Goal: Use online tool/utility: Utilize a website feature to perform a specific function

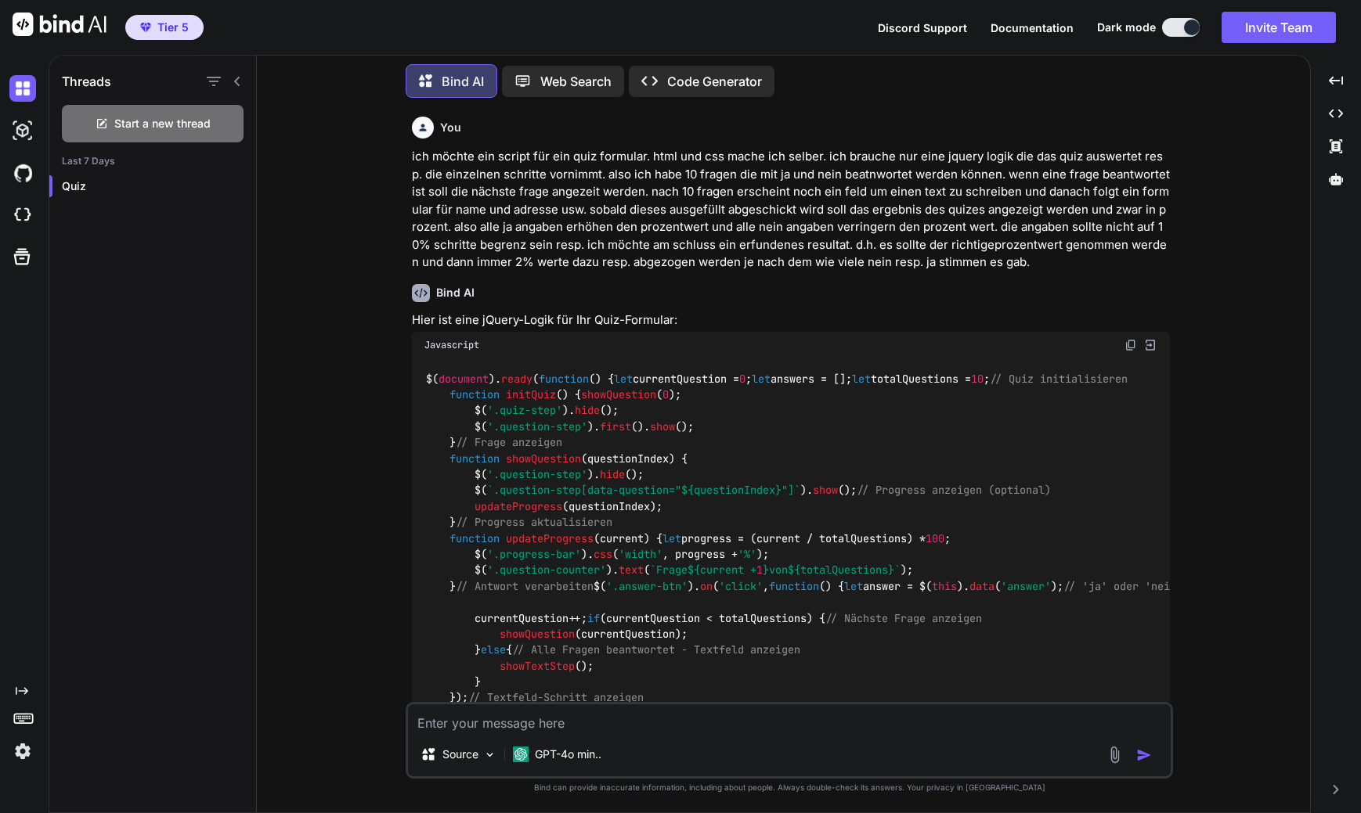
scroll to position [4556, 0]
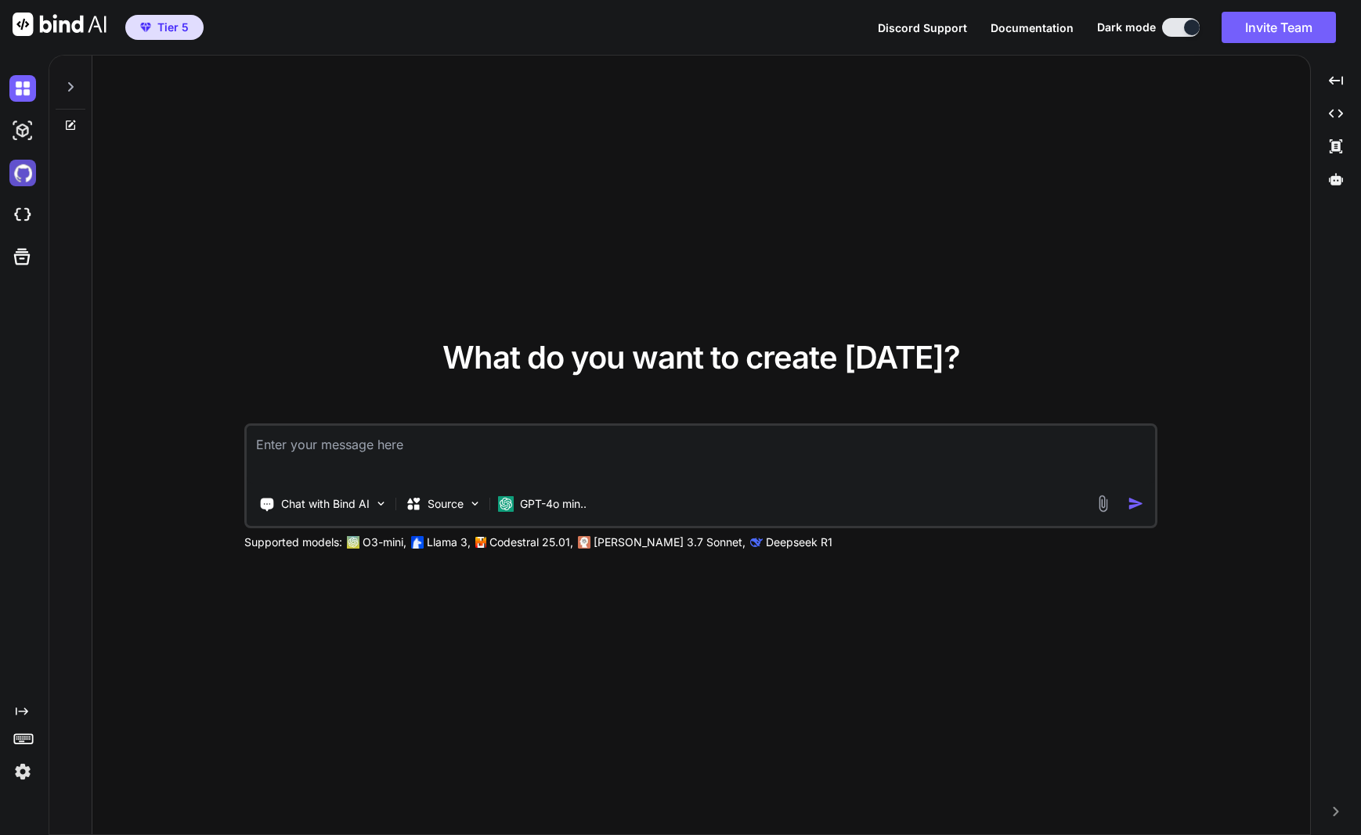
click at [27, 177] on img at bounding box center [22, 173] width 27 height 27
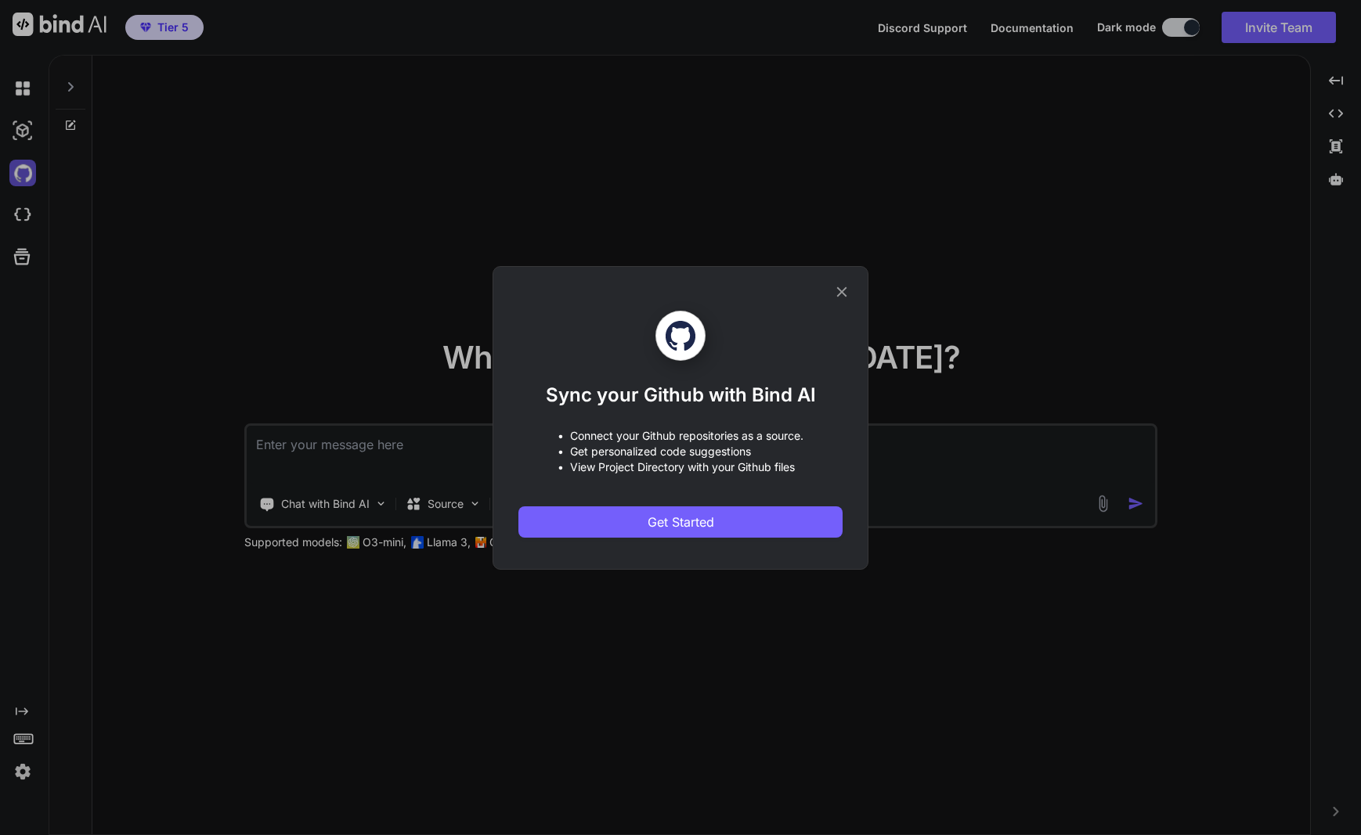
type textarea "x"
click at [694, 527] on span "Get Started" at bounding box center [680, 522] width 67 height 19
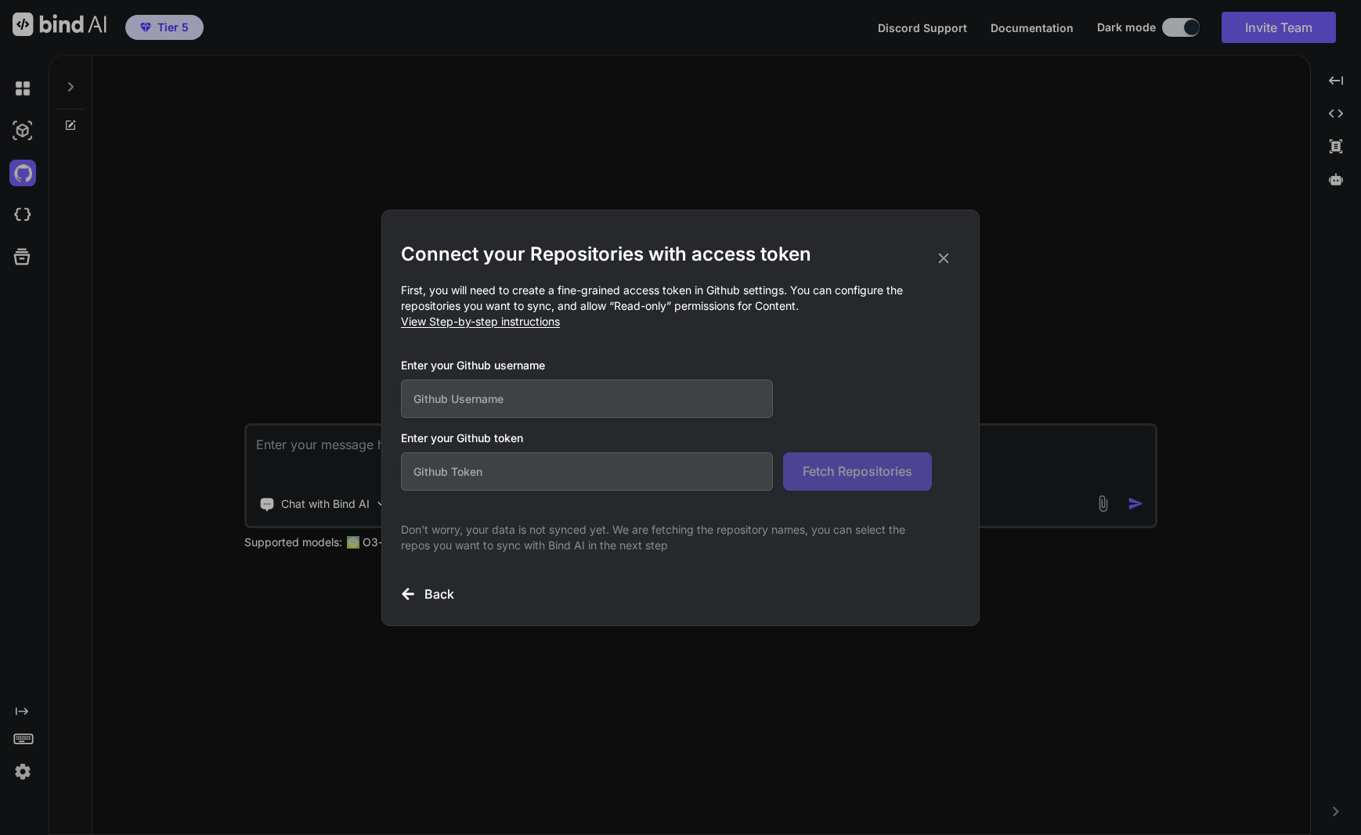
click at [512, 394] on input "text" at bounding box center [587, 399] width 372 height 38
type input "contrastartgmbh"
click at [526, 478] on input "text" at bounding box center [587, 472] width 372 height 38
paste input "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"
type input "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"
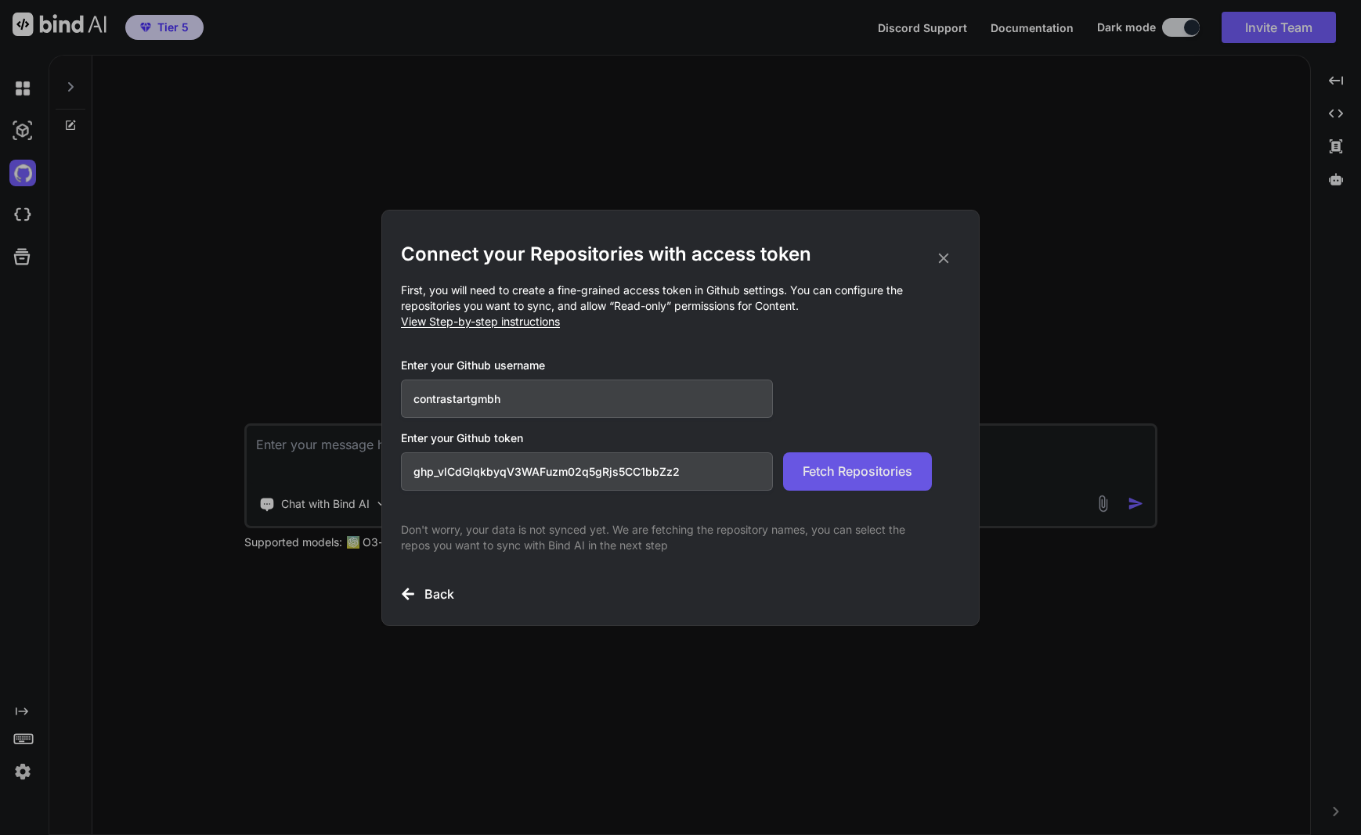
click at [847, 478] on span "Fetch Repositories" at bounding box center [857, 471] width 110 height 19
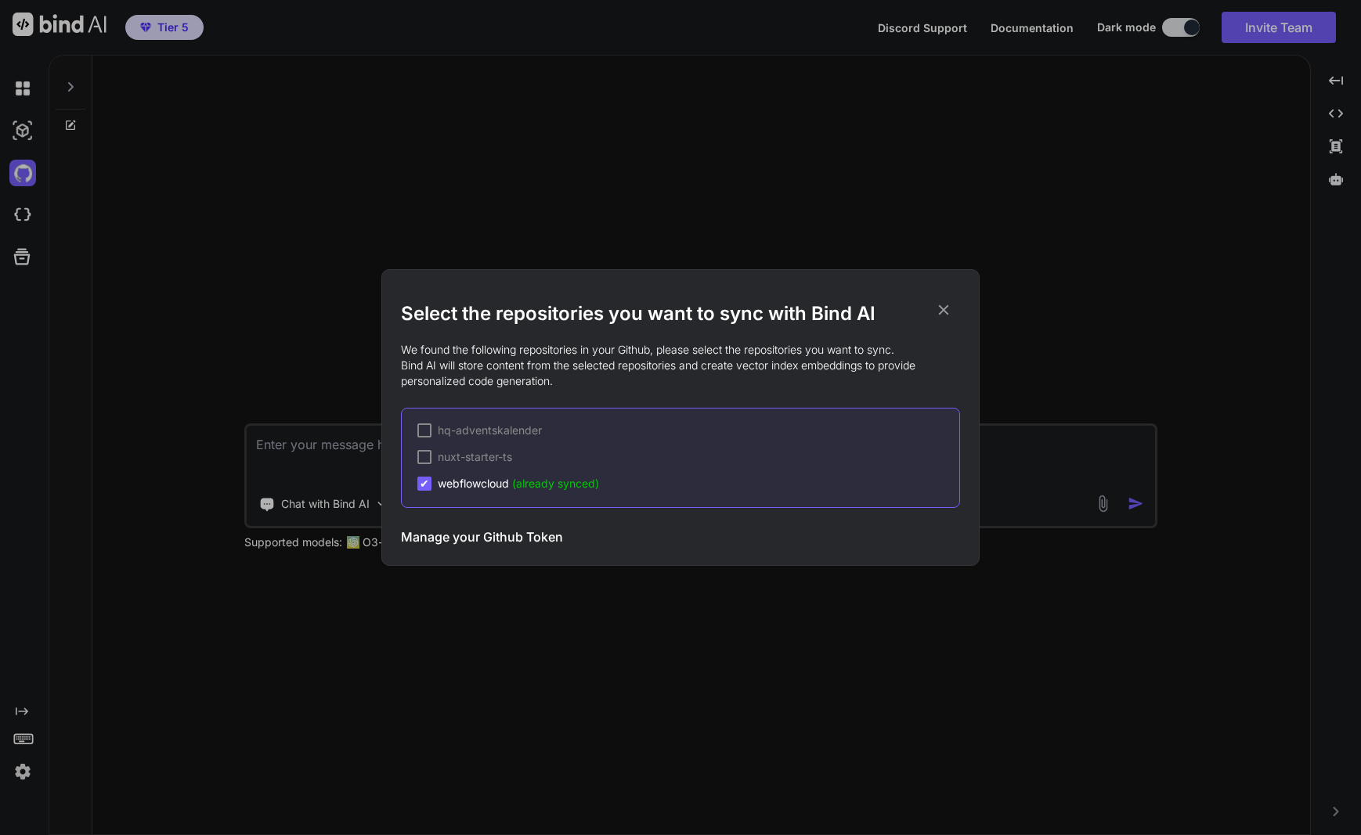
click at [948, 315] on icon at bounding box center [943, 309] width 17 height 17
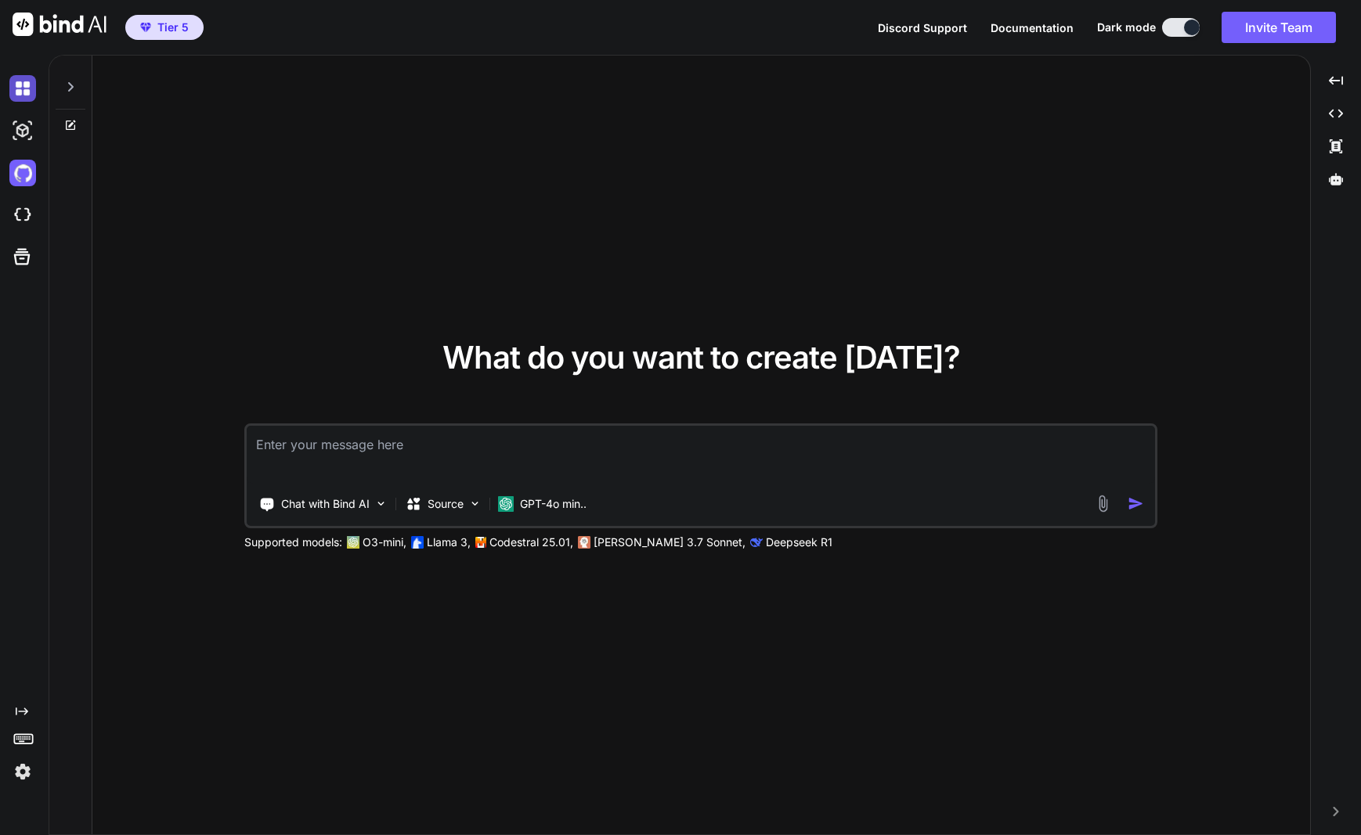
click at [24, 92] on img at bounding box center [22, 88] width 27 height 27
click at [21, 97] on img at bounding box center [22, 88] width 27 height 27
click at [70, 96] on div at bounding box center [71, 83] width 30 height 54
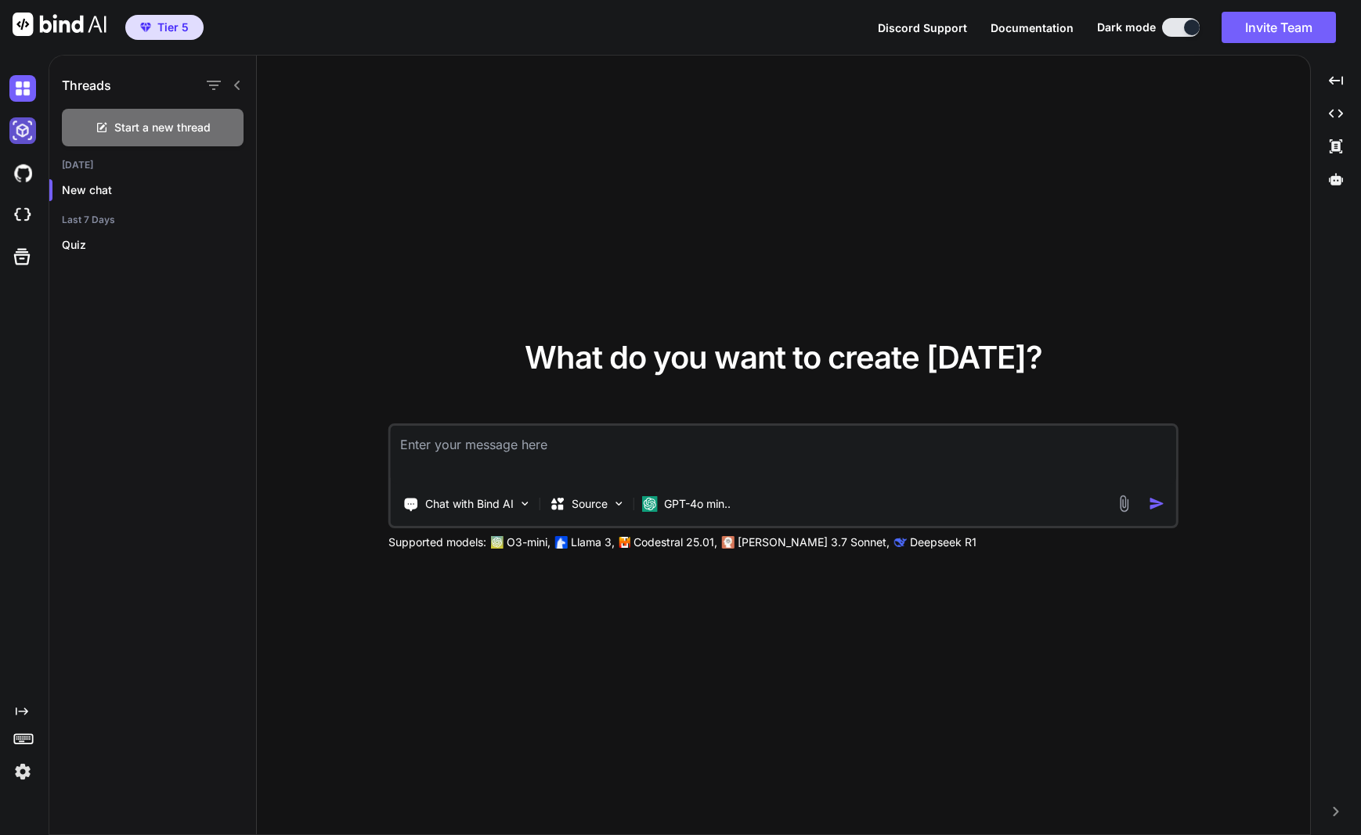
click at [27, 136] on img at bounding box center [22, 130] width 27 height 27
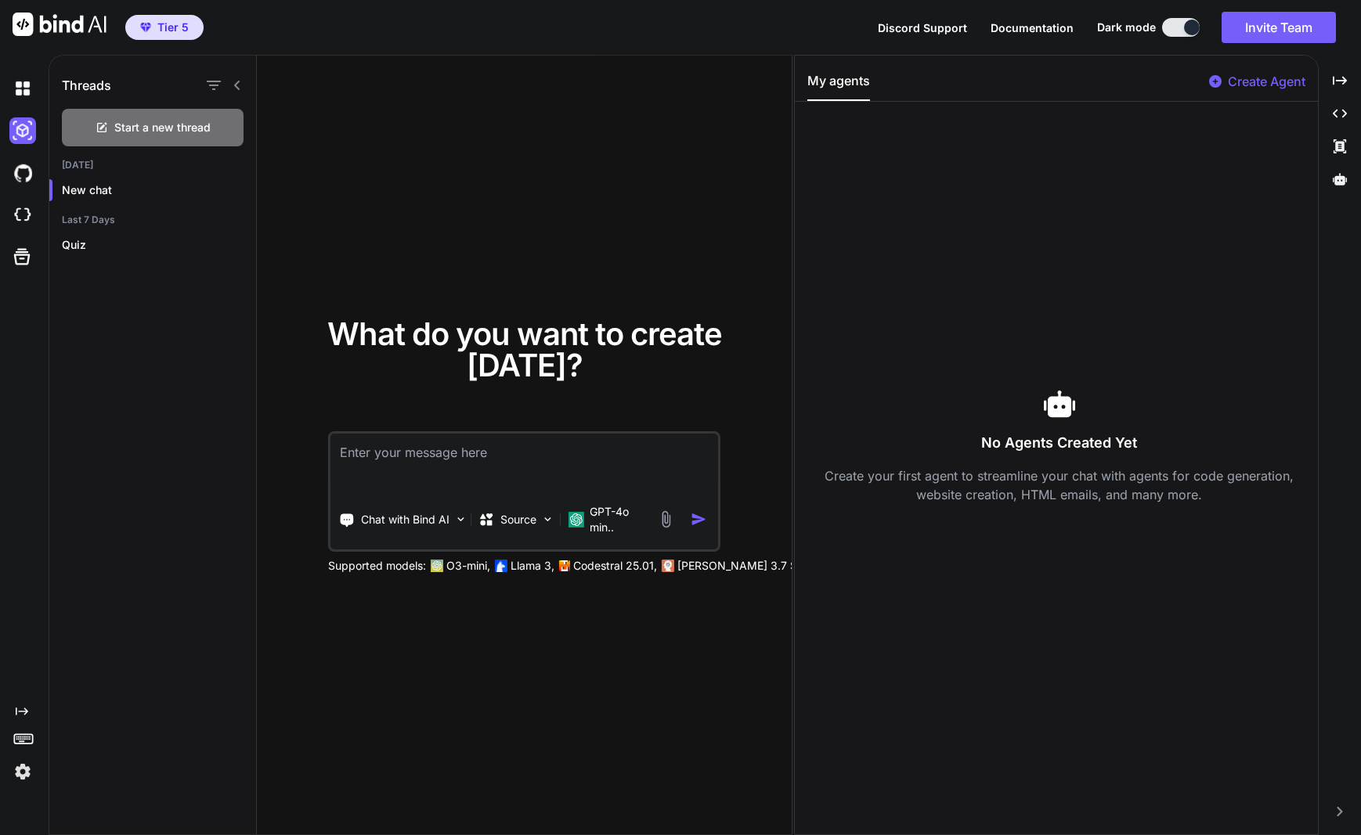
click at [27, 281] on div "Created with Pixso." at bounding box center [21, 426] width 42 height 718
click at [23, 265] on icon at bounding box center [22, 257] width 16 height 16
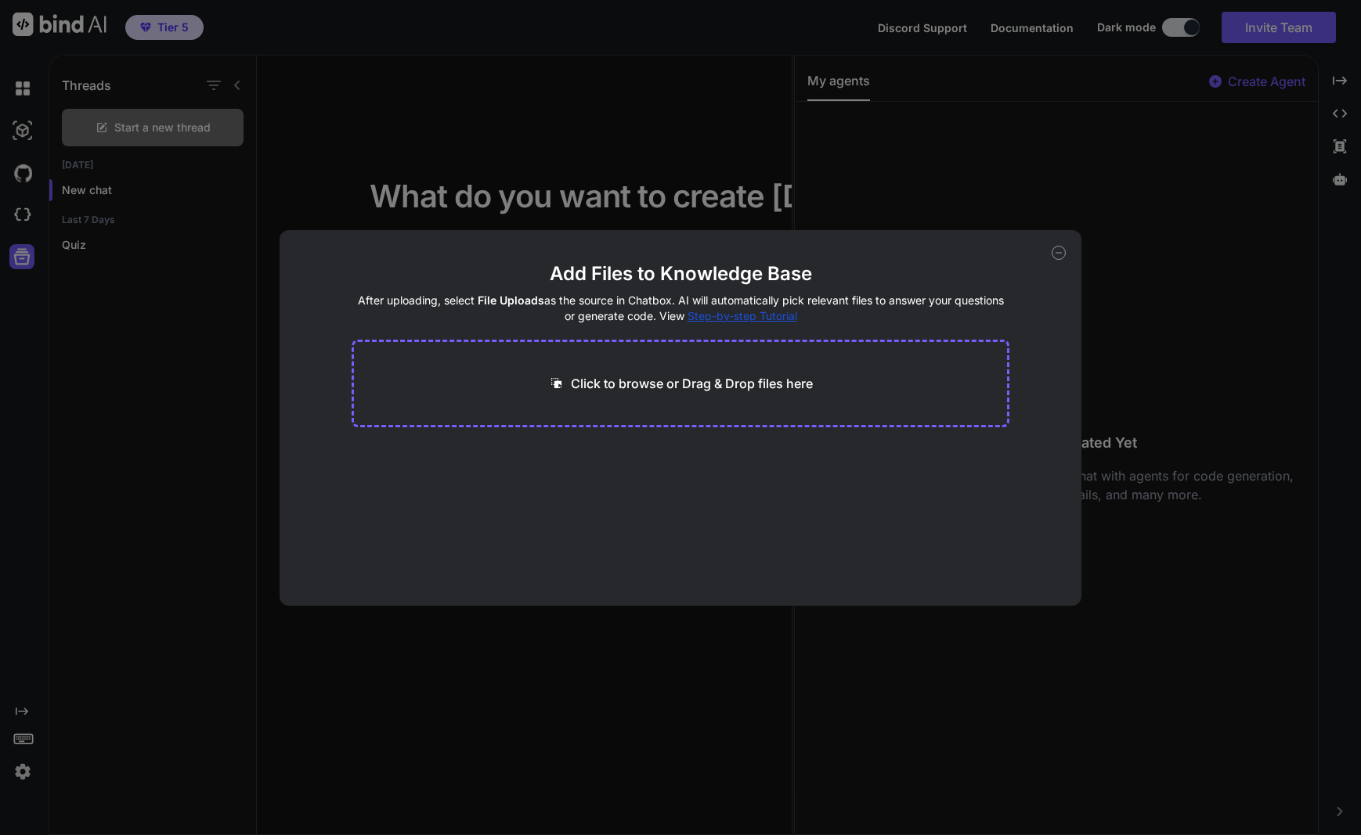
drag, startPoint x: 1056, startPoint y: 253, endPoint x: 934, endPoint y: 242, distance: 122.6
click at [1056, 253] on icon at bounding box center [1057, 253] width 5 height 0
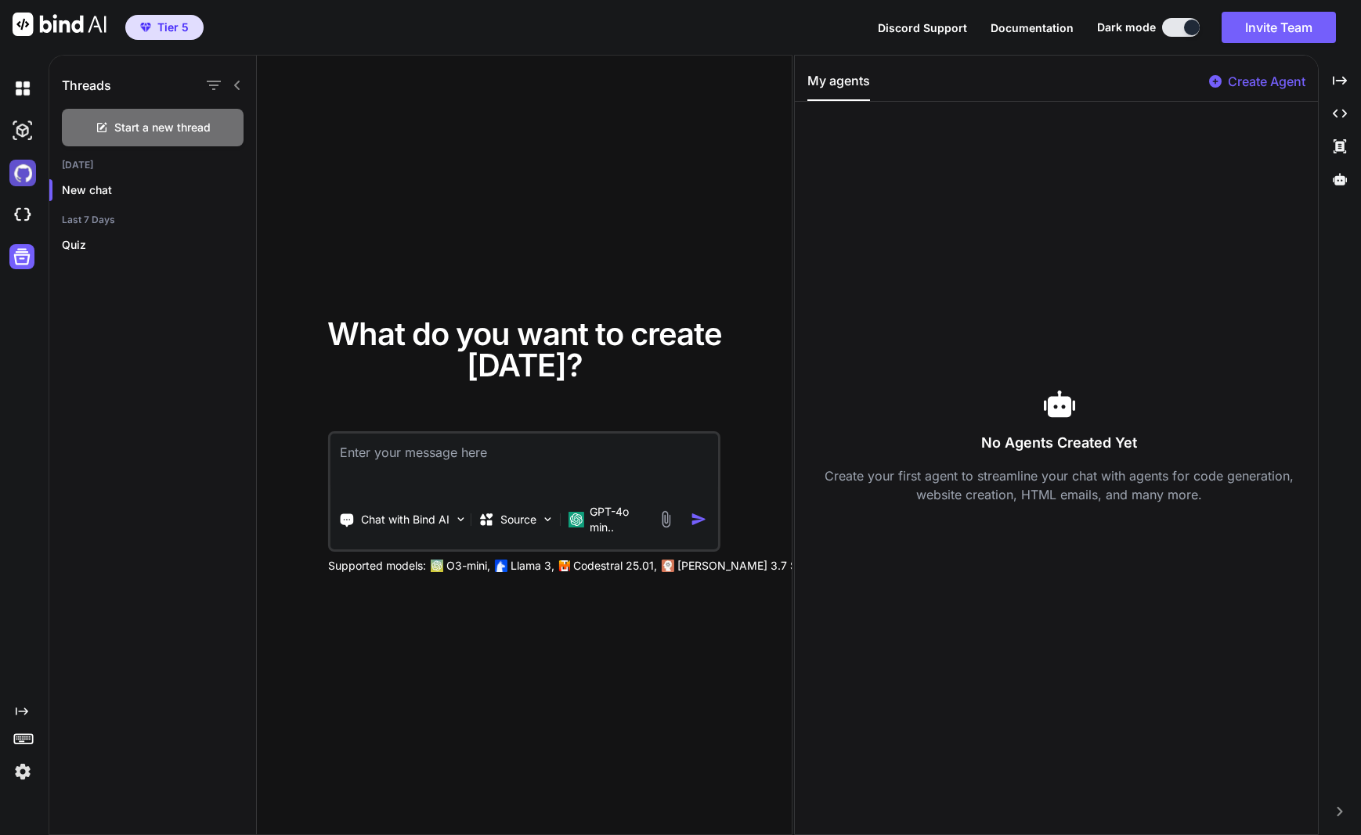
click at [20, 177] on img at bounding box center [22, 173] width 27 height 27
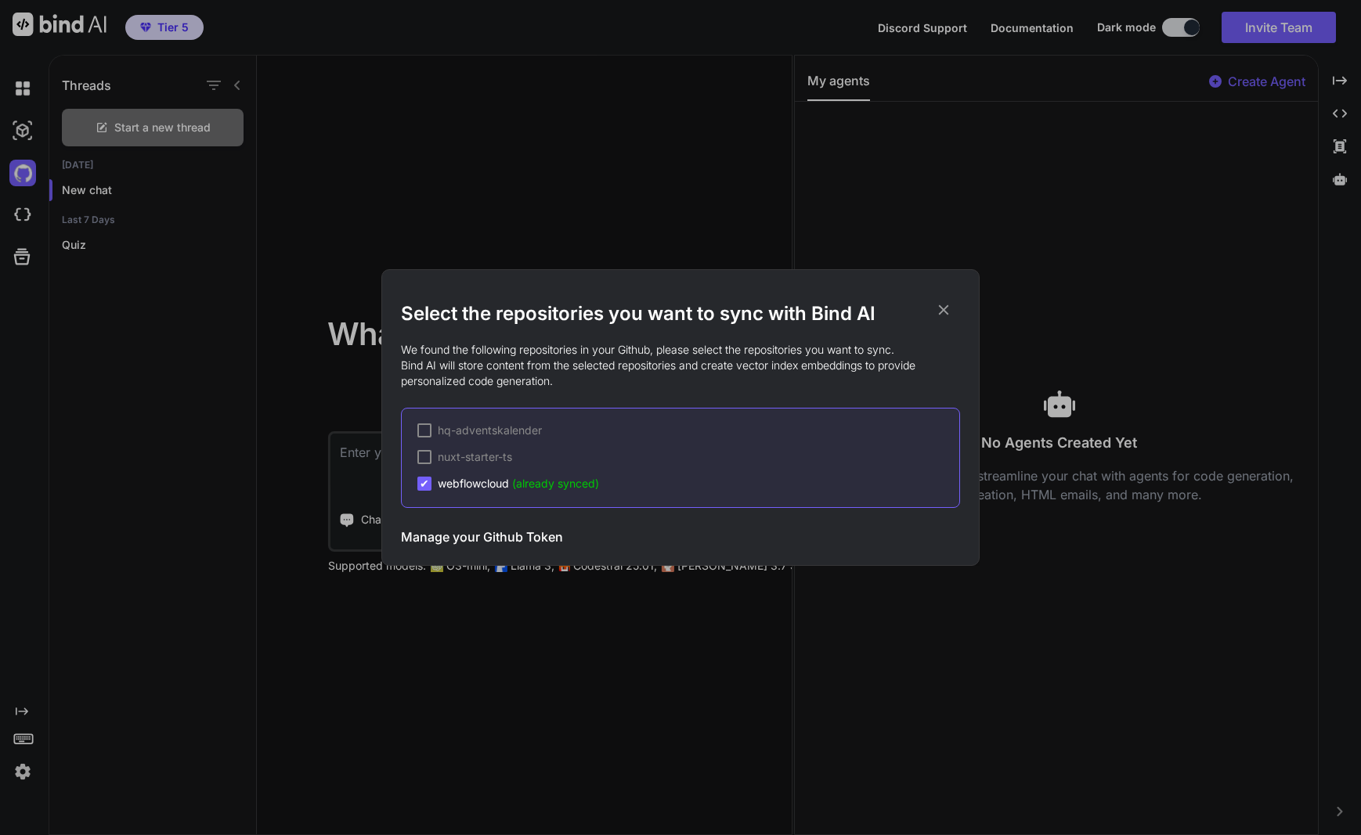
click at [477, 481] on span "webflowcloud (already synced)" at bounding box center [518, 484] width 161 height 16
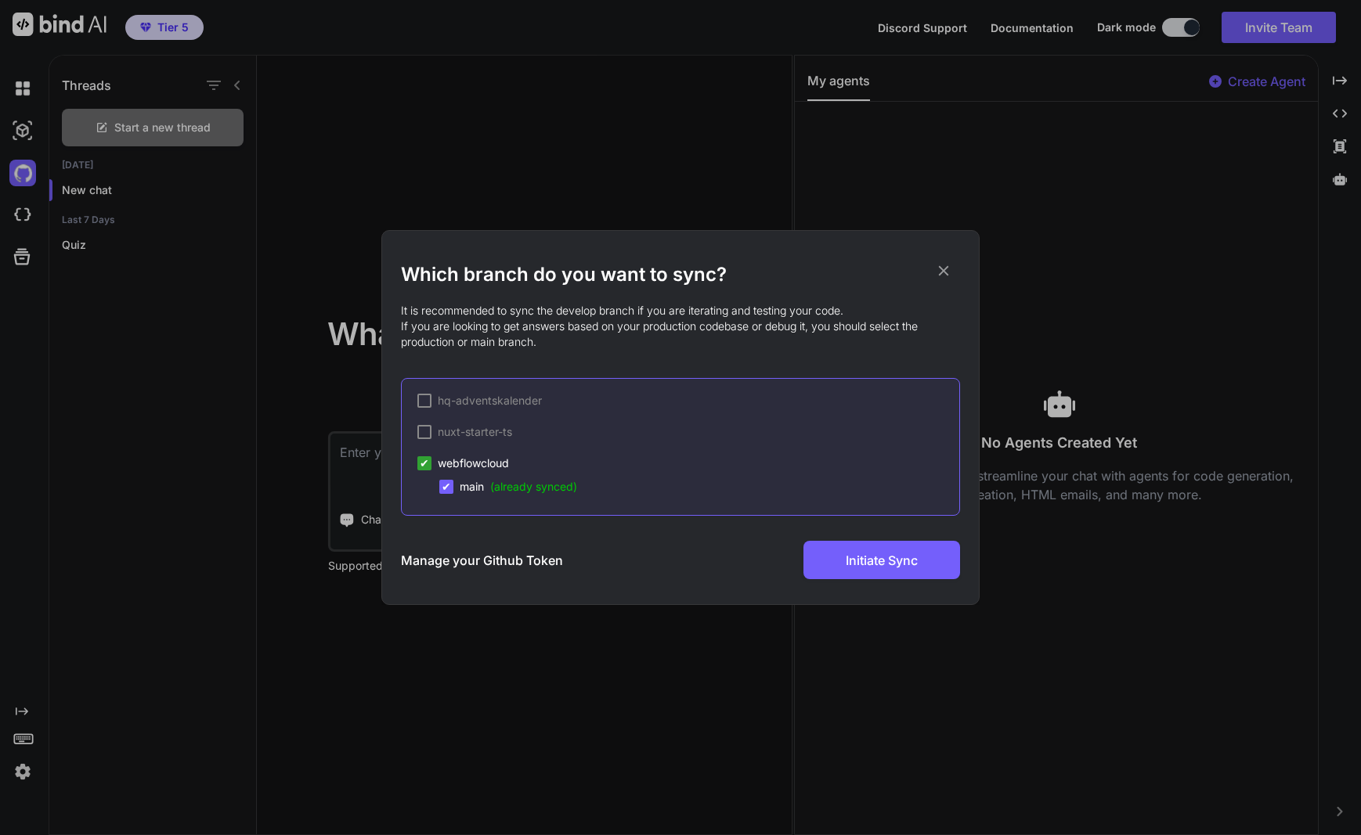
click at [443, 487] on div "✔" at bounding box center [446, 487] width 14 height 14
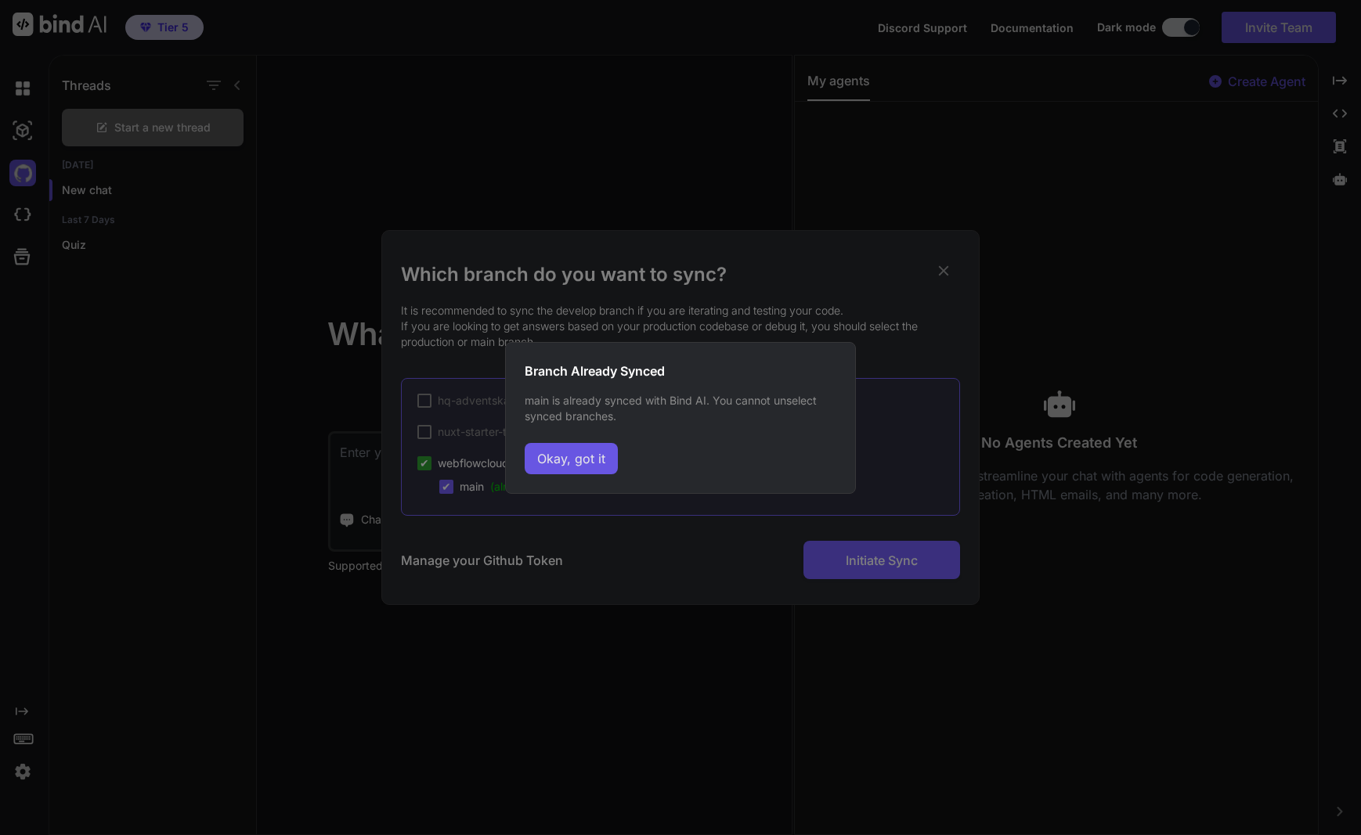
click at [573, 472] on button "Okay, got it" at bounding box center [571, 458] width 93 height 31
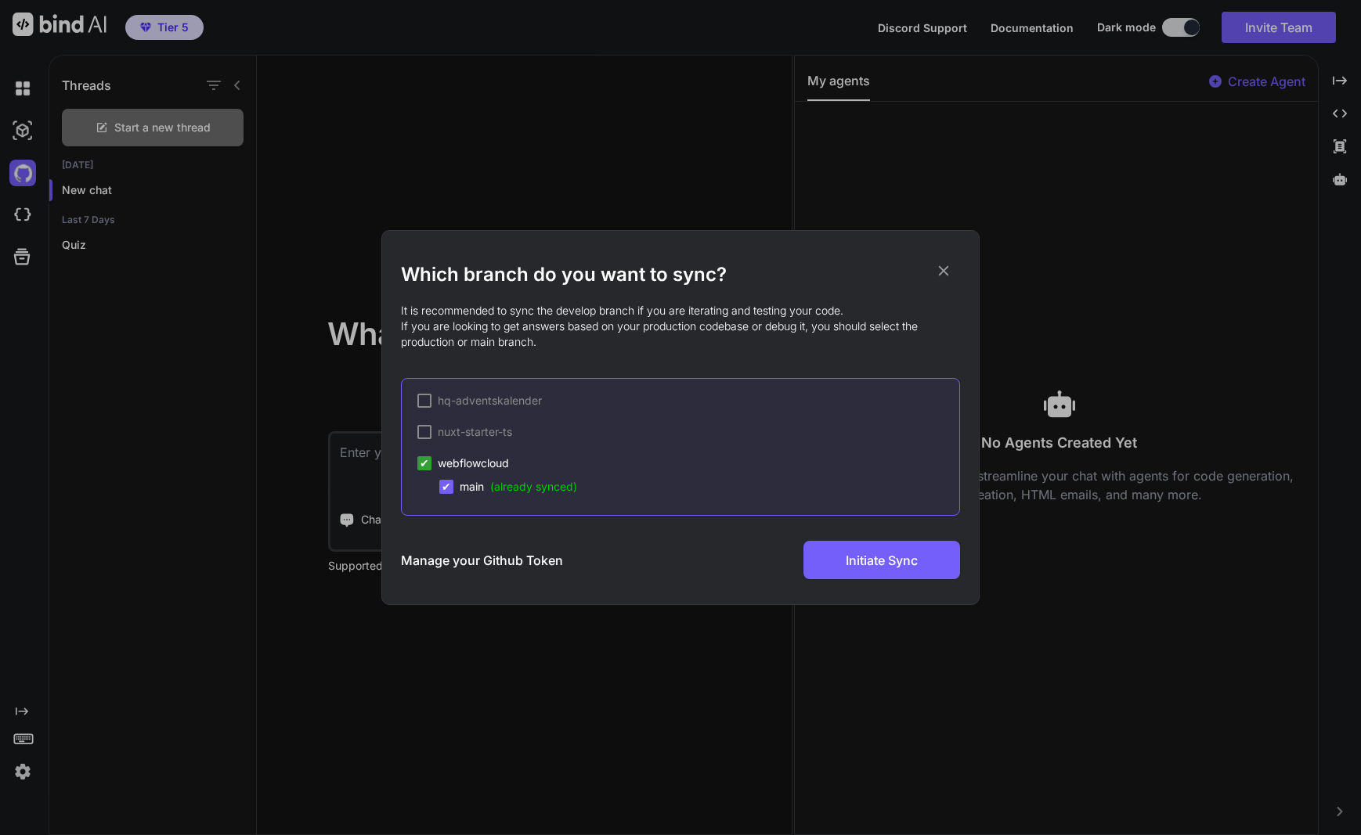
click at [943, 273] on icon at bounding box center [943, 270] width 17 height 17
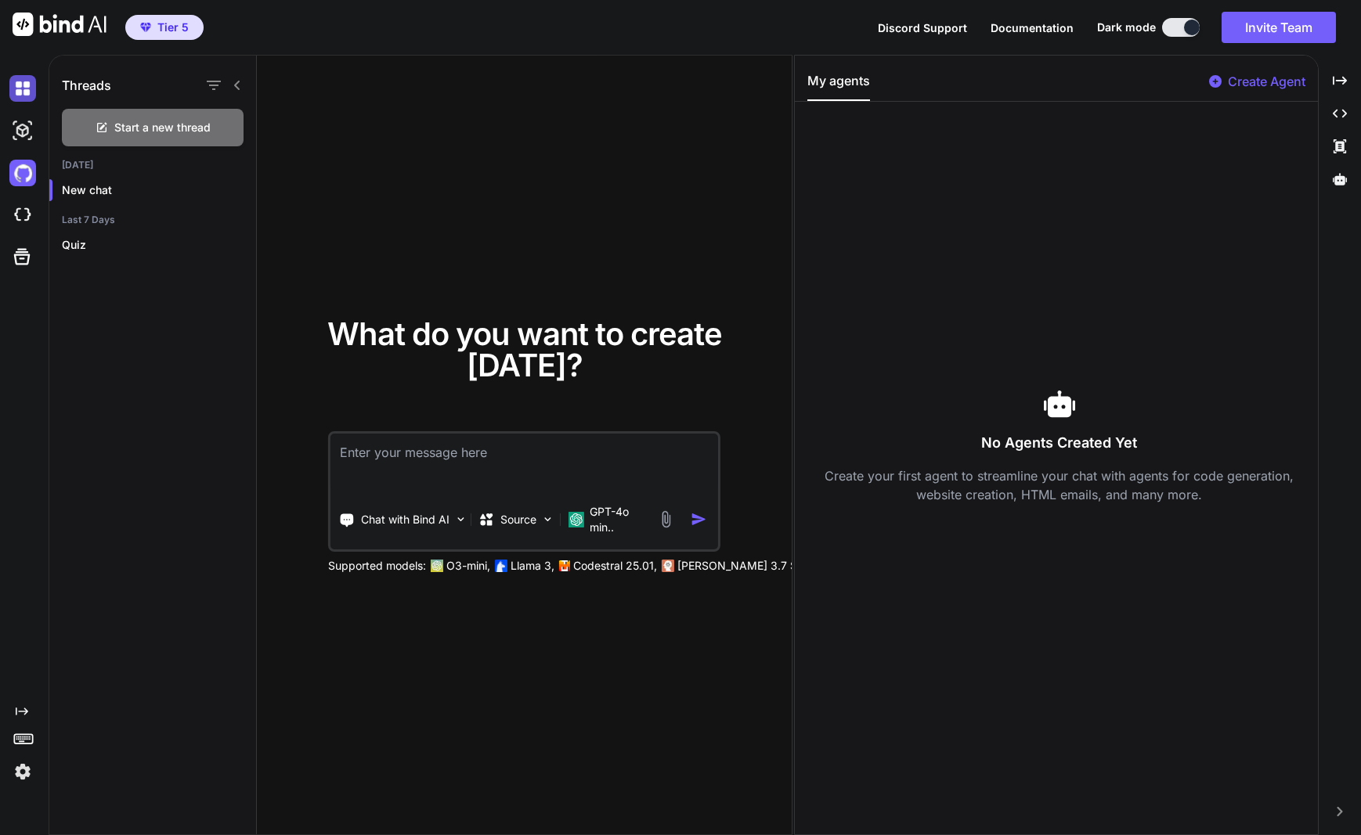
click at [16, 85] on img at bounding box center [22, 88] width 27 height 27
click at [164, 125] on span "Start a new thread" at bounding box center [162, 128] width 96 height 16
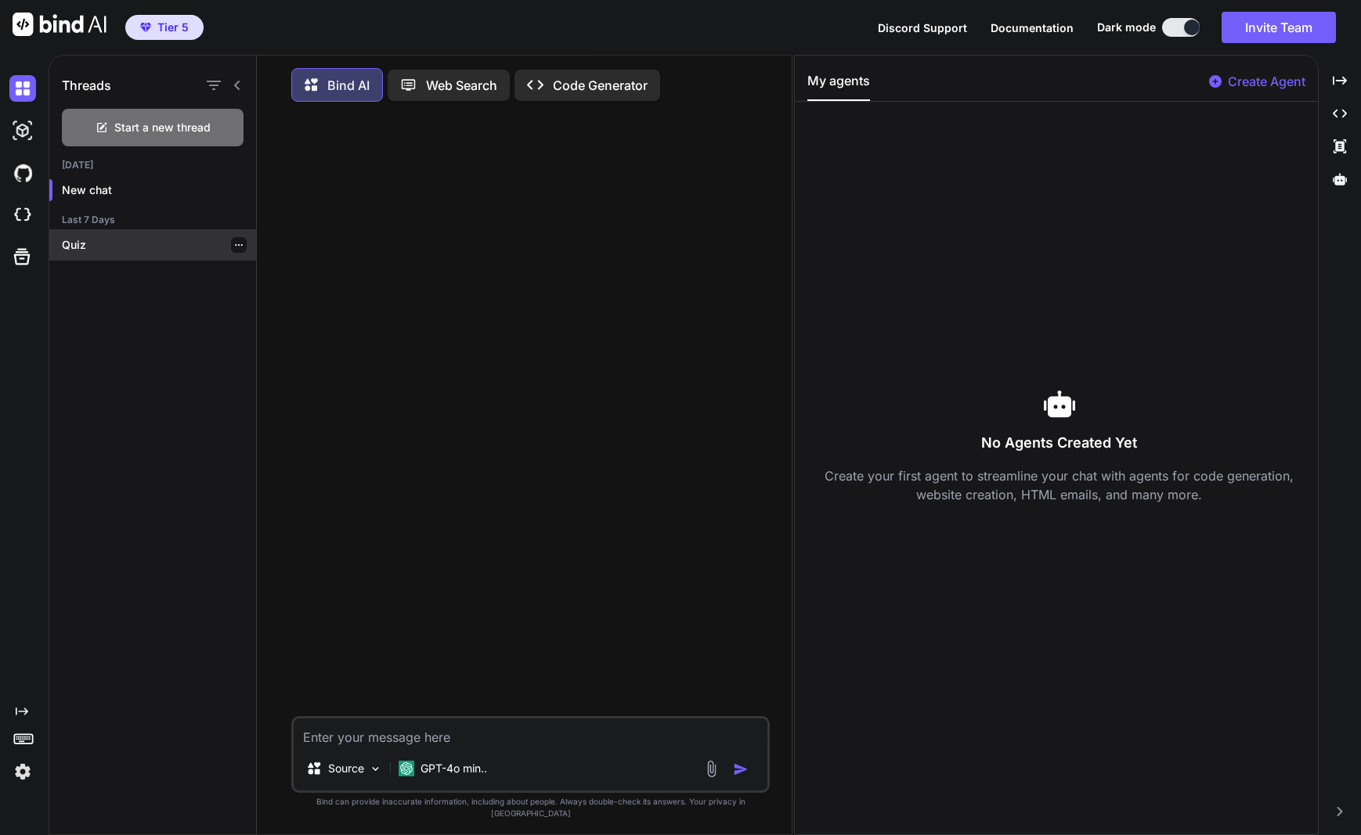
click at [234, 243] on icon "button" at bounding box center [238, 244] width 9 height 9
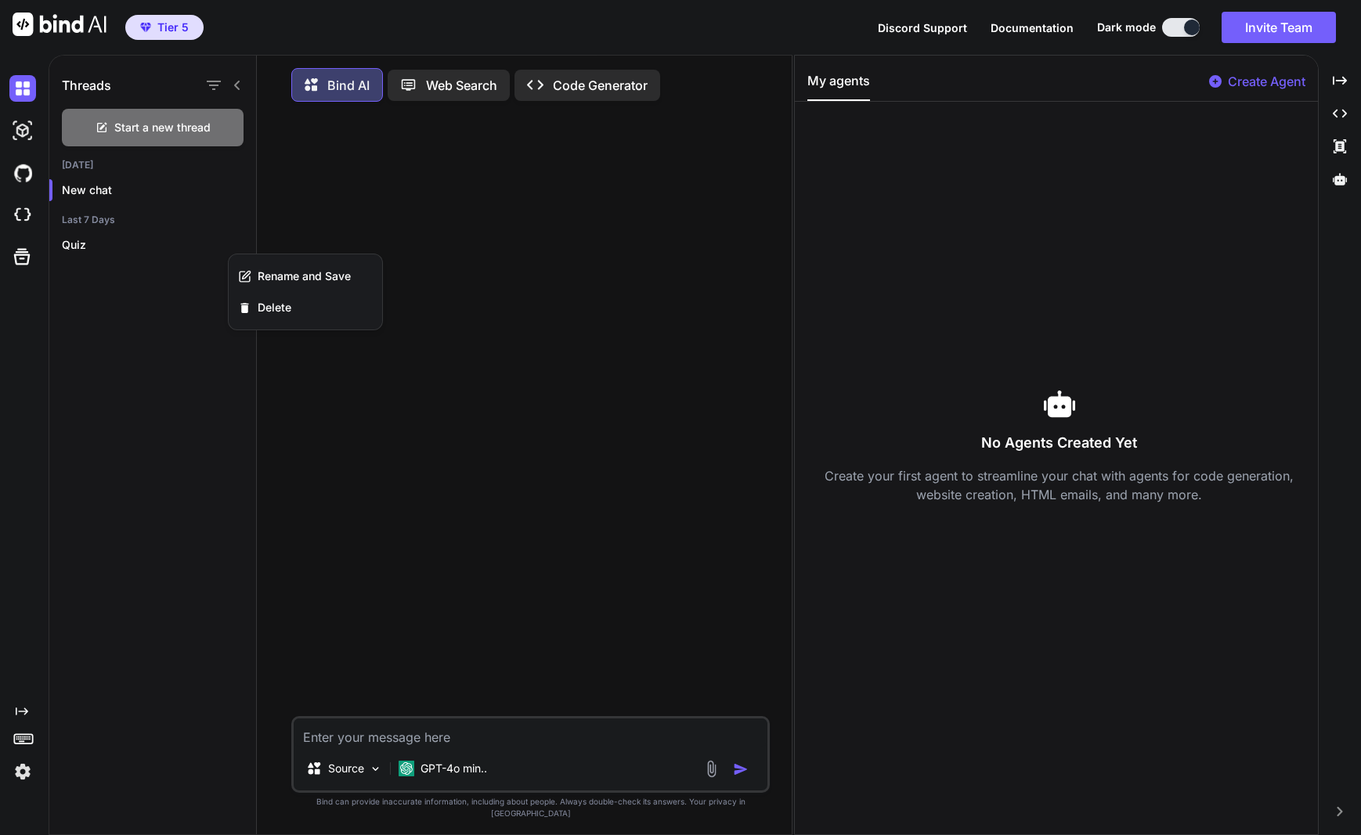
click at [117, 320] on div "Threads Start a new thread Today New chat Last 7 Days Quiz" at bounding box center [152, 447] width 207 height 783
click at [49, 27] on img at bounding box center [60, 24] width 94 height 23
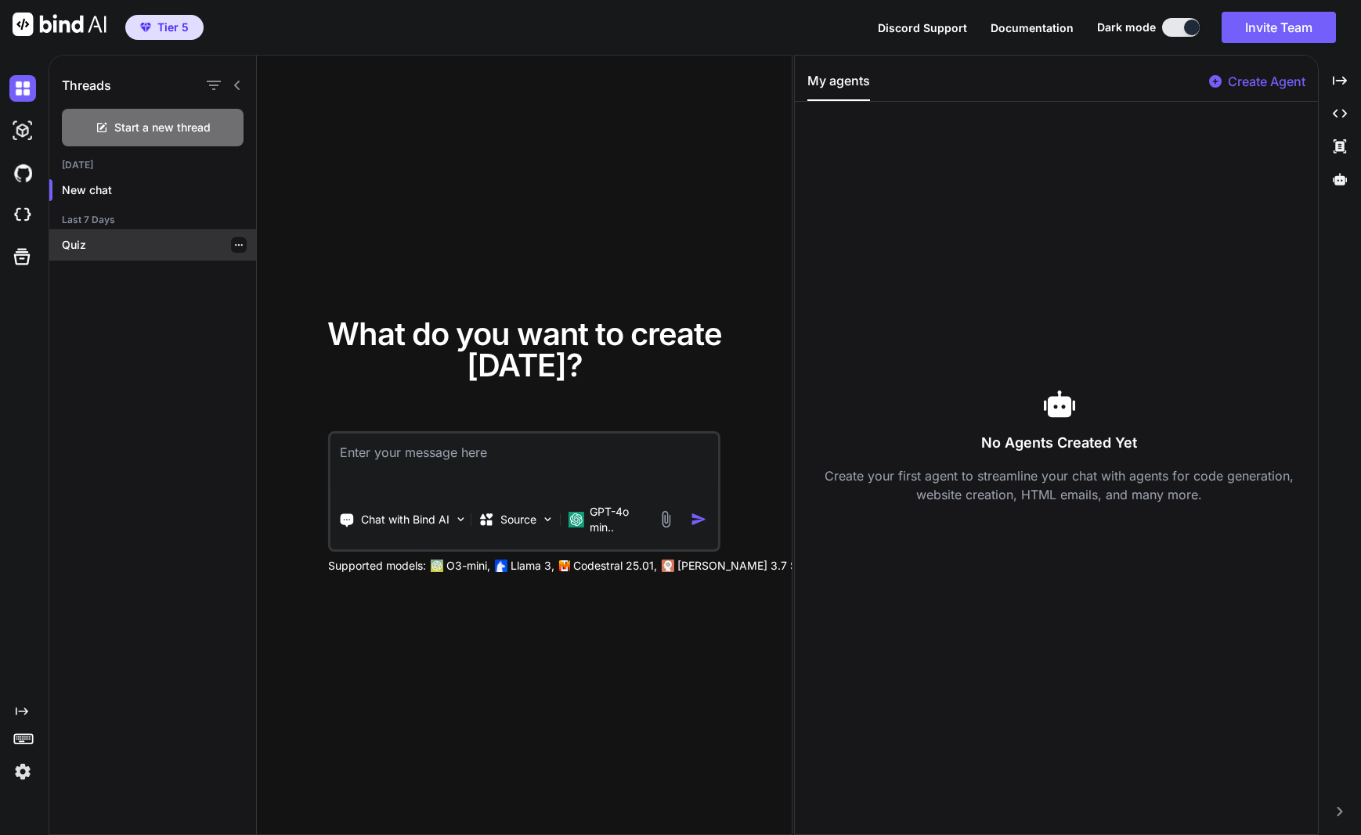
click at [130, 251] on p "Quiz" at bounding box center [159, 245] width 194 height 16
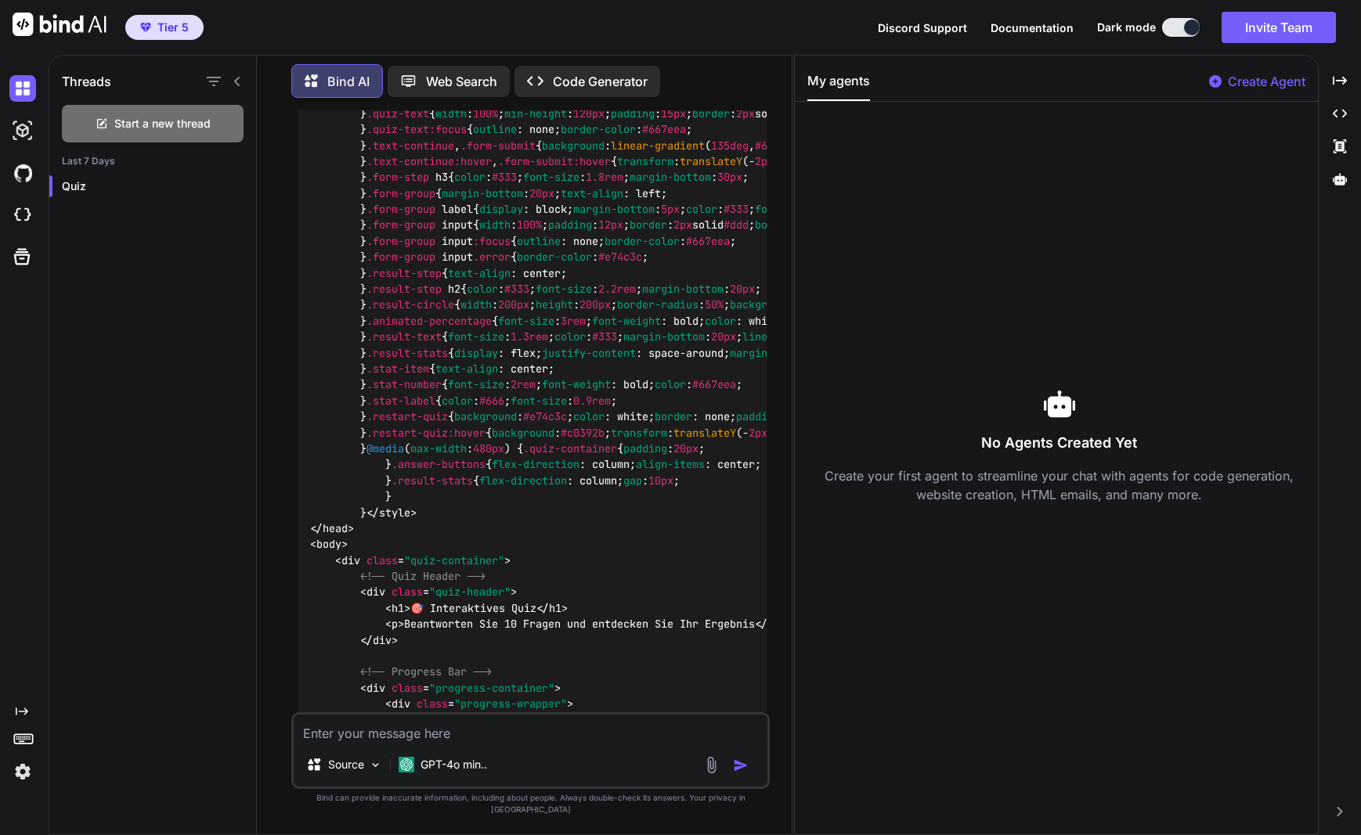
scroll to position [4642, 0]
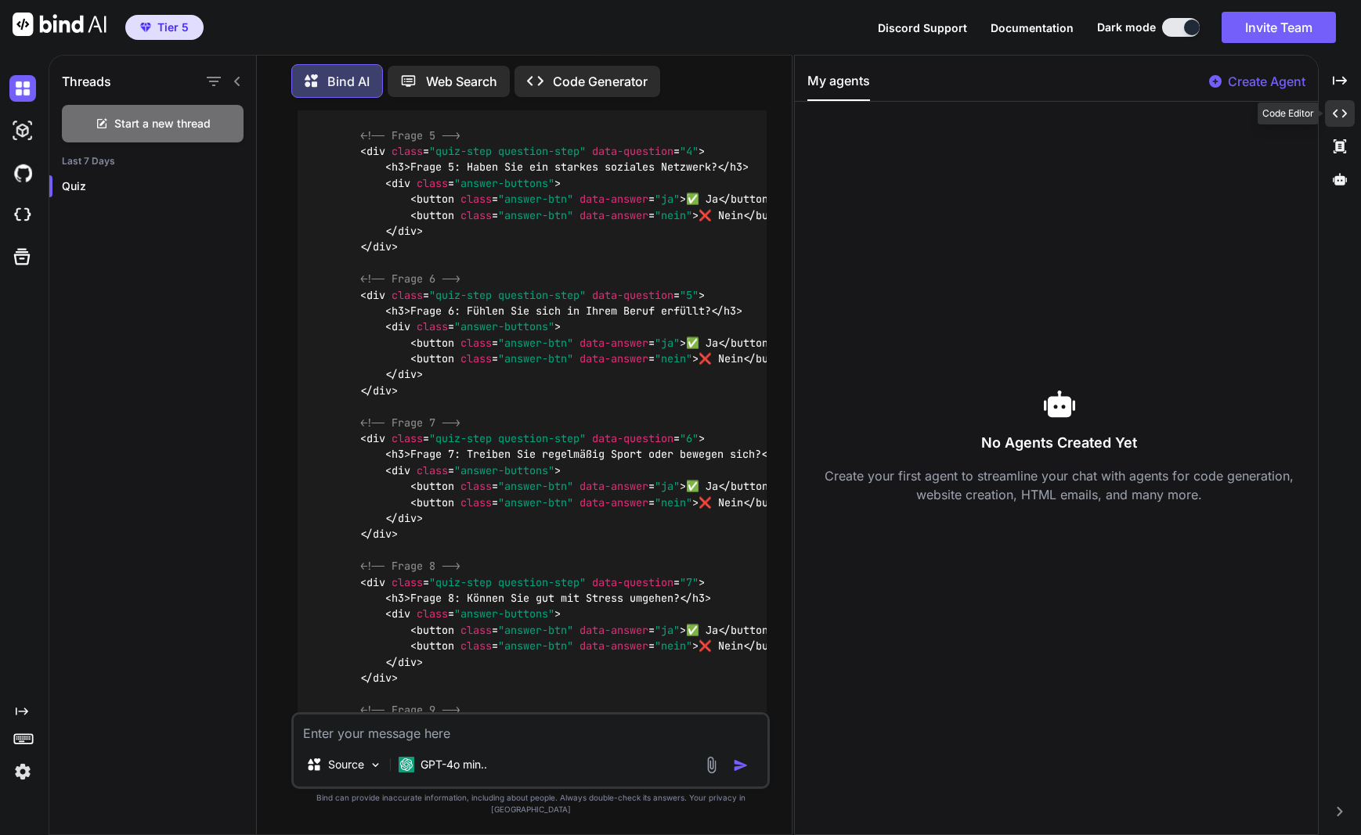
click at [1347, 117] on icon "Created with Pixso." at bounding box center [1340, 113] width 14 height 14
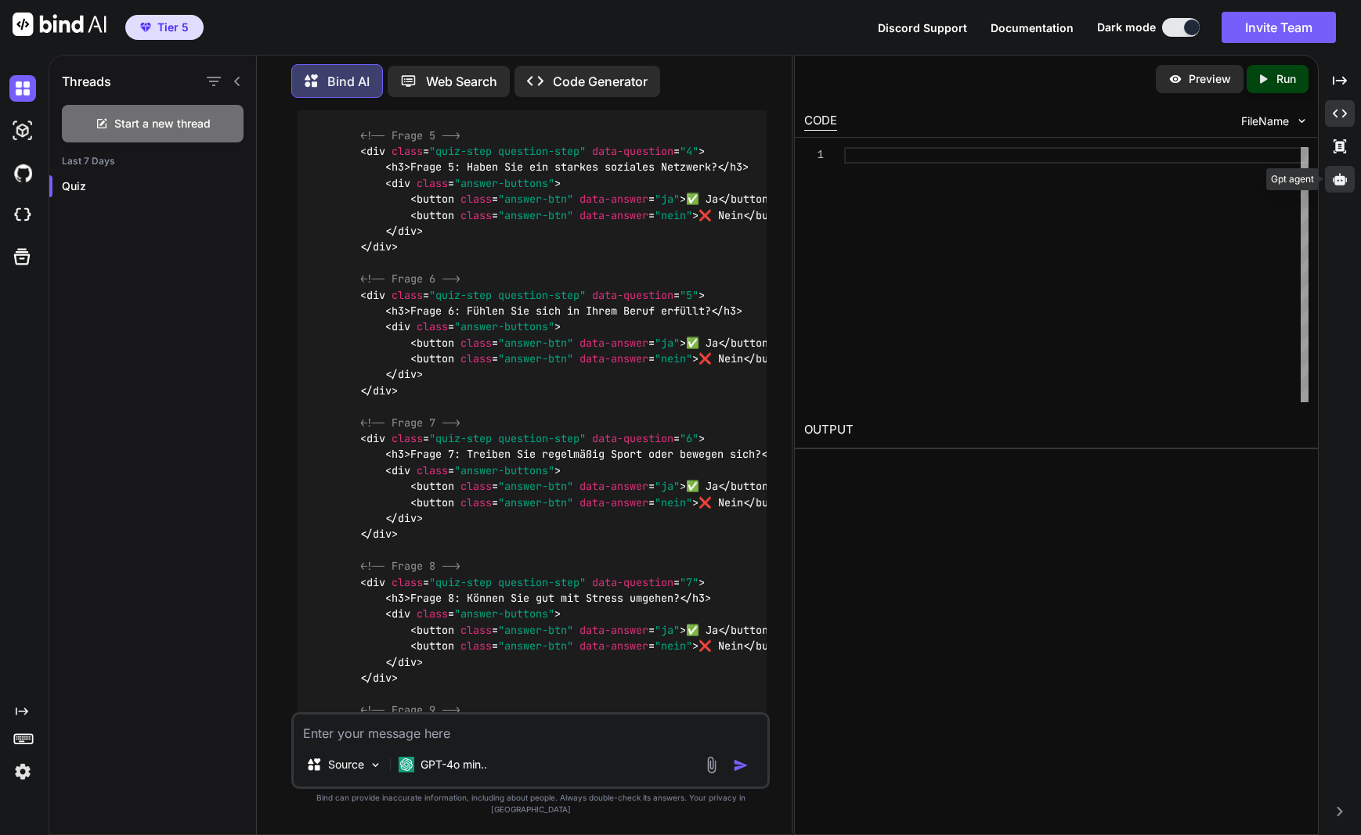
click at [1341, 182] on icon at bounding box center [1340, 179] width 14 height 12
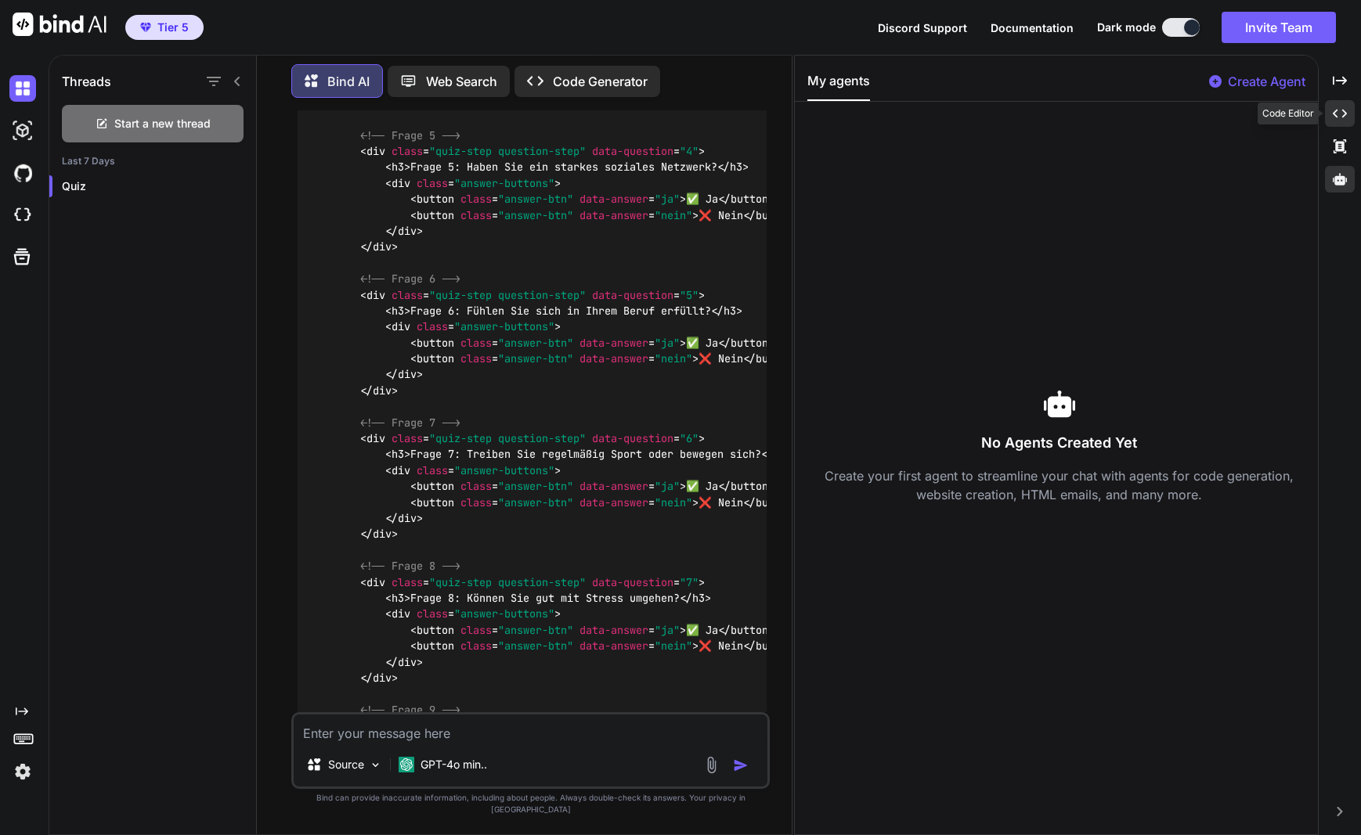
click at [1342, 122] on div "Created with Pixso." at bounding box center [1340, 113] width 30 height 27
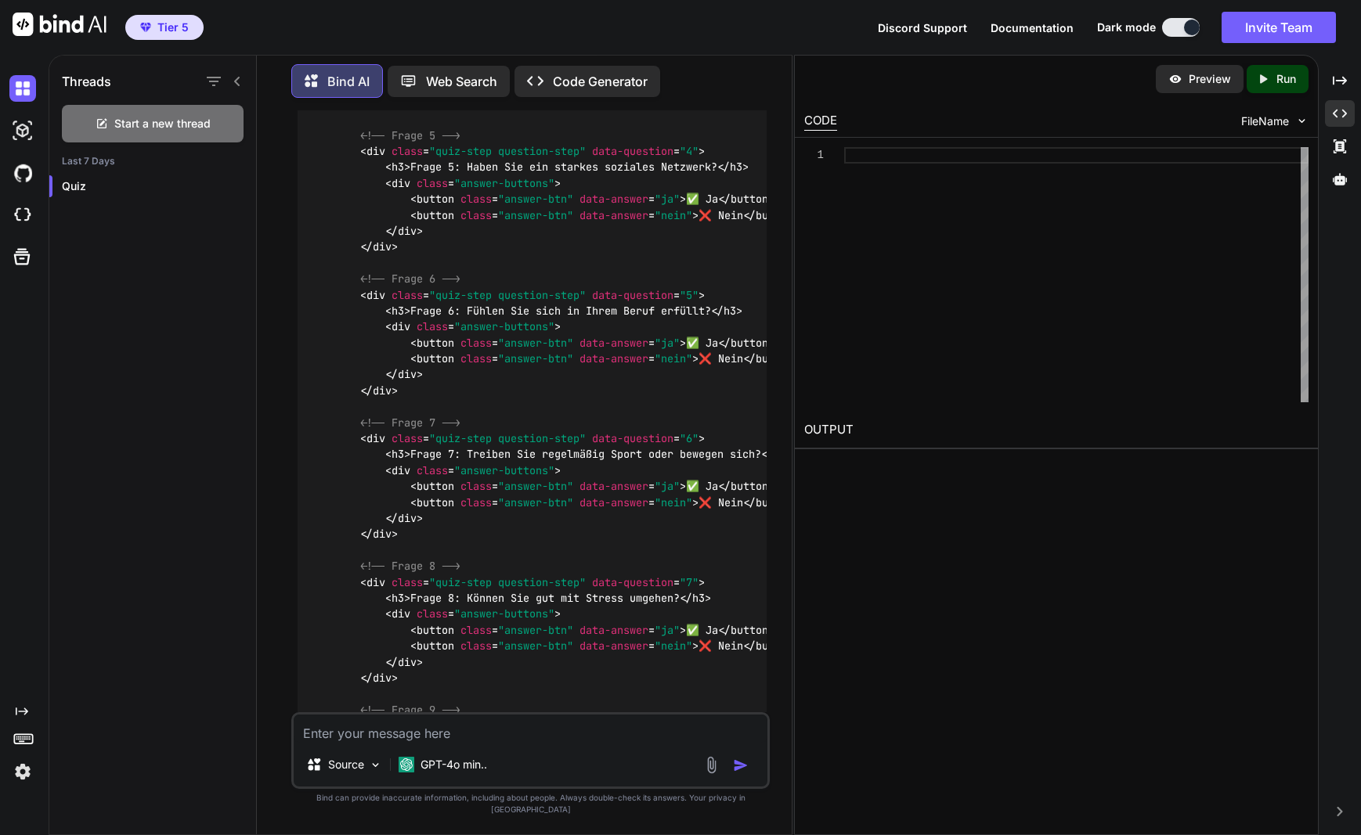
click at [26, 187] on div at bounding box center [25, 173] width 33 height 42
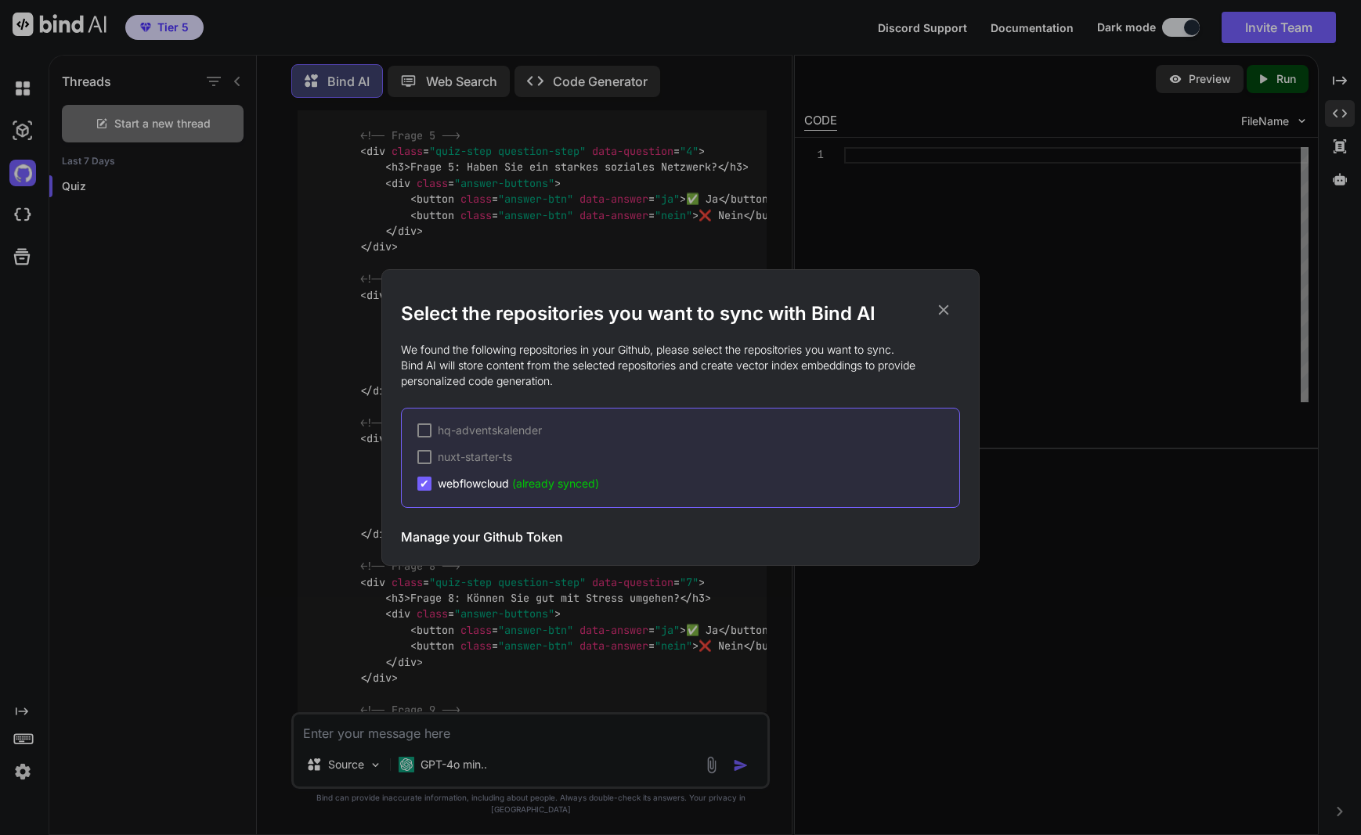
click at [602, 484] on div "✔ webflowcloud (already synced)" at bounding box center [688, 484] width 542 height 16
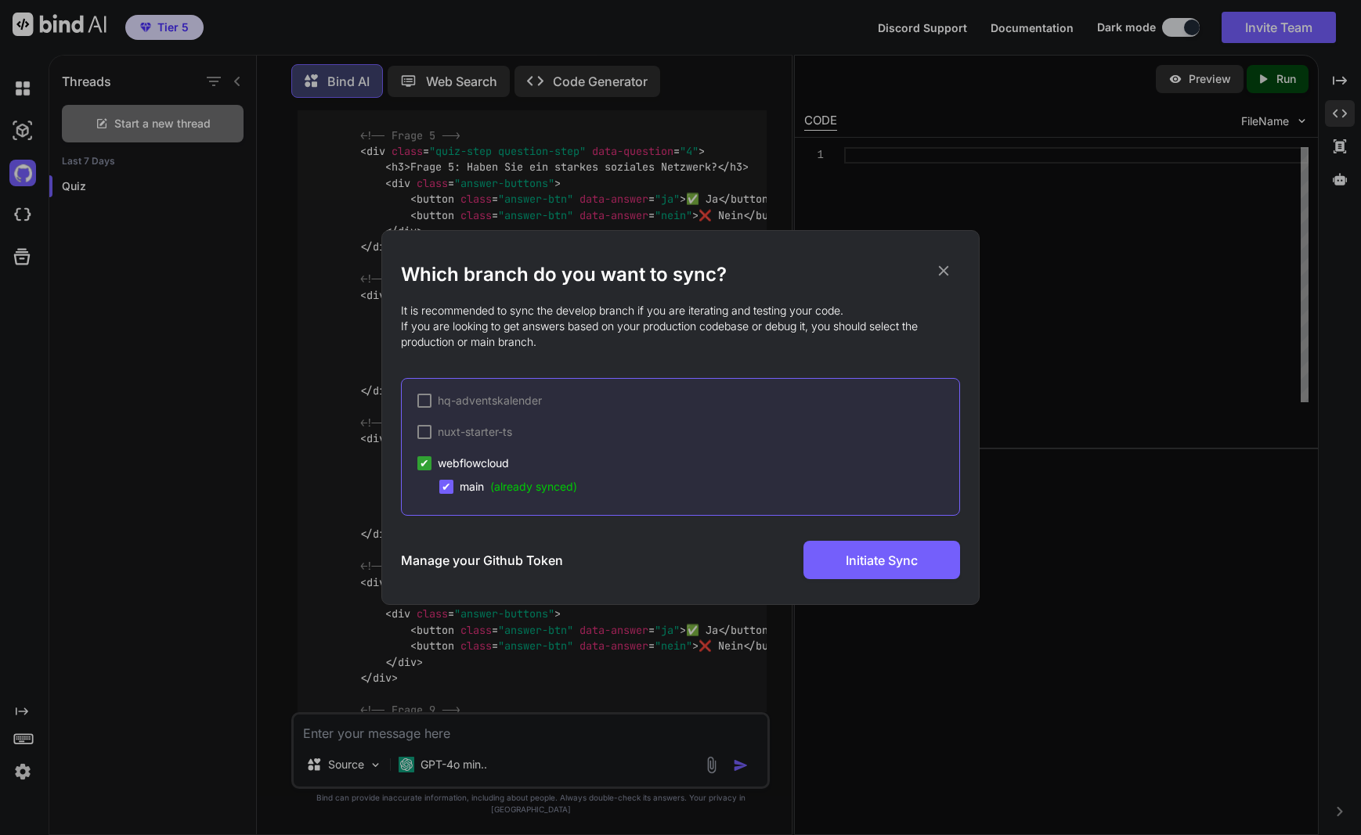
scroll to position [0, 0]
click at [948, 275] on icon at bounding box center [943, 270] width 17 height 17
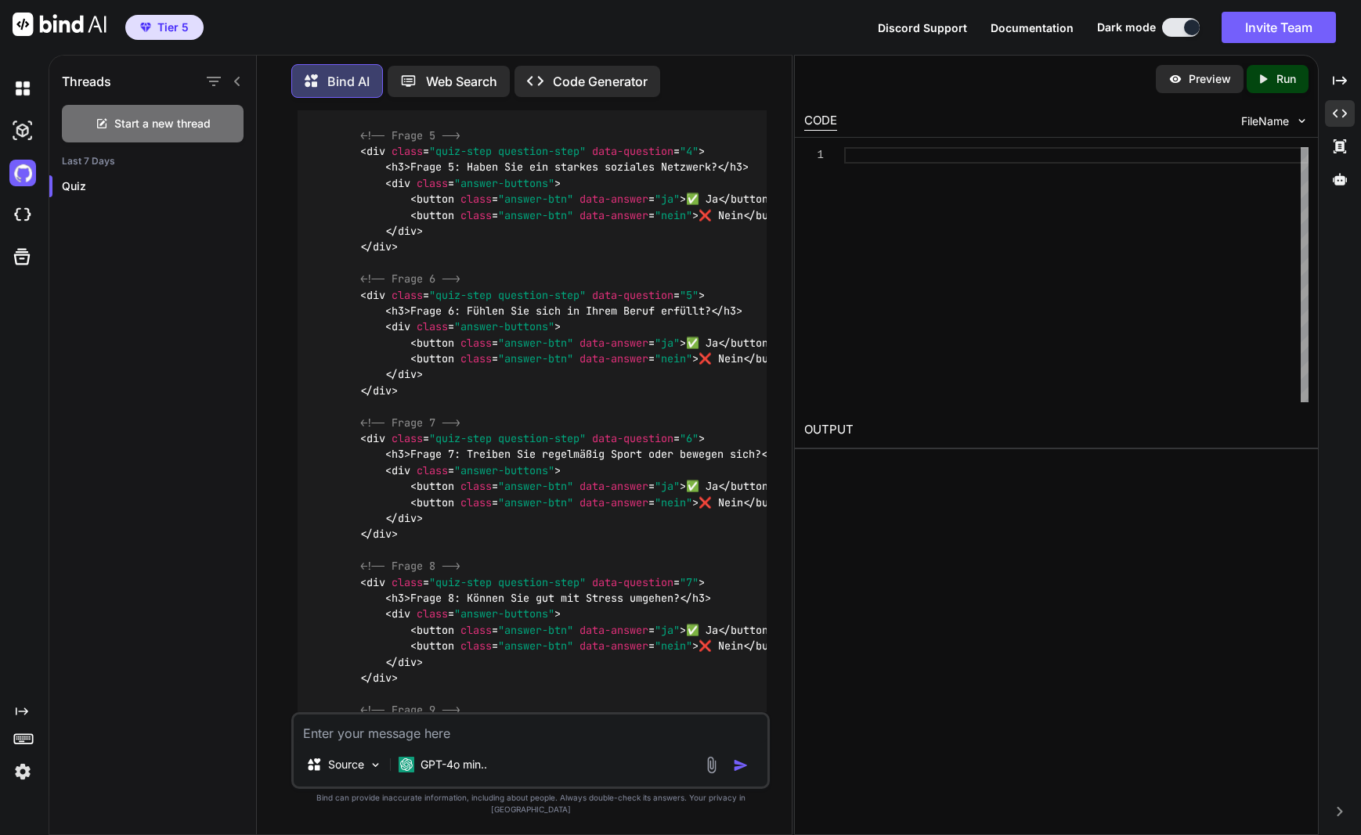
click at [25, 739] on icon at bounding box center [24, 738] width 22 height 22
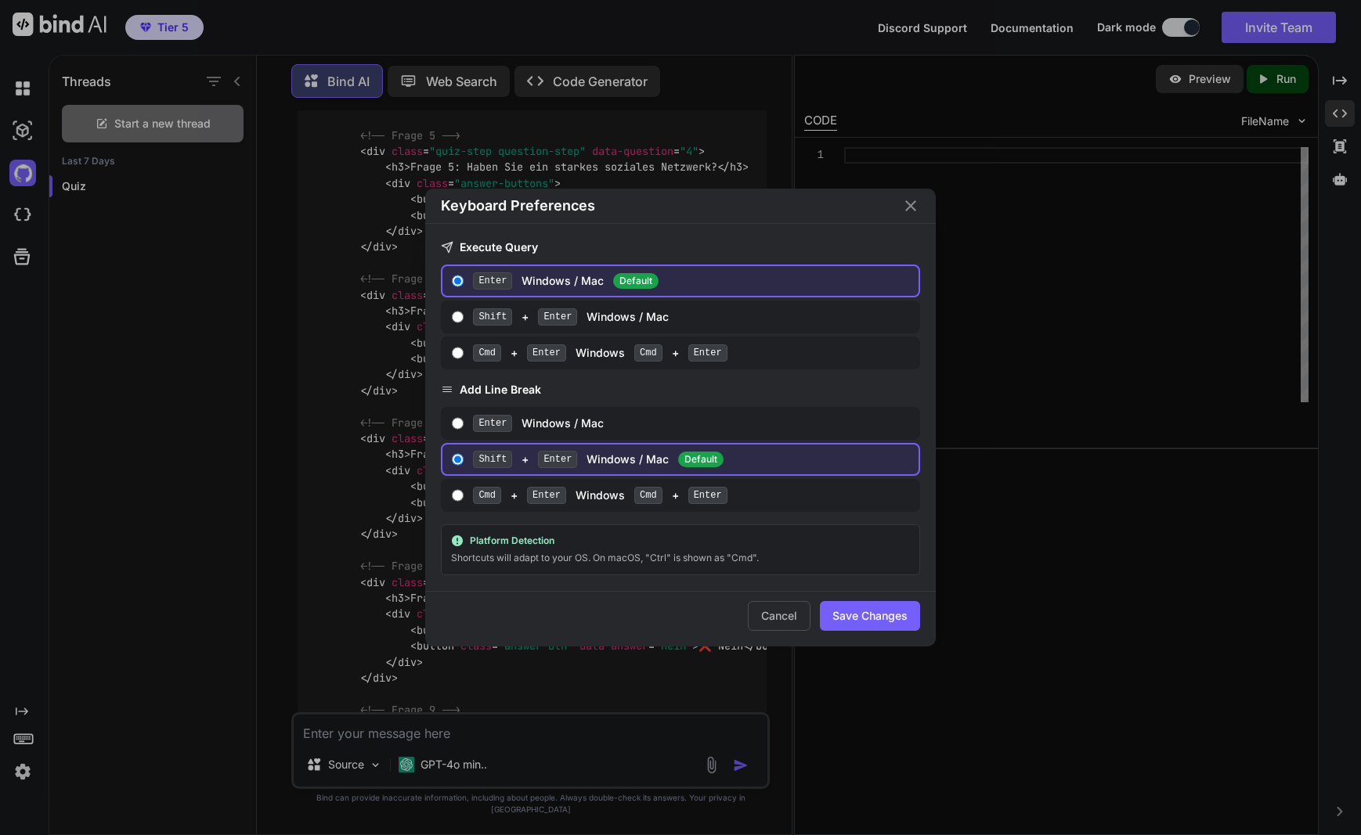
click at [25, 739] on div "Keyboard Preferences Execute Query Enter Windows / Mac Default Shift + Enter Wi…" at bounding box center [680, 417] width 1361 height 835
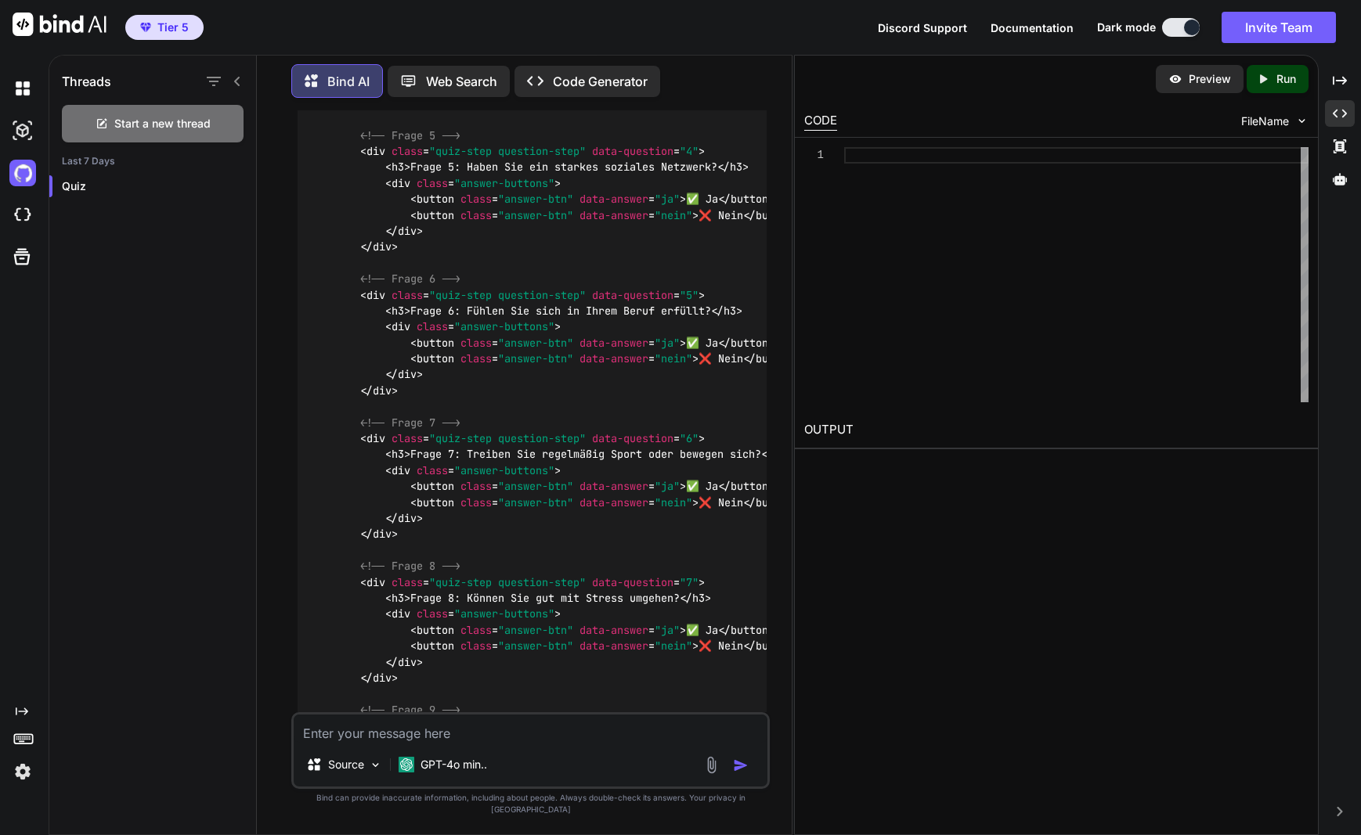
click at [23, 765] on img at bounding box center [22, 772] width 27 height 27
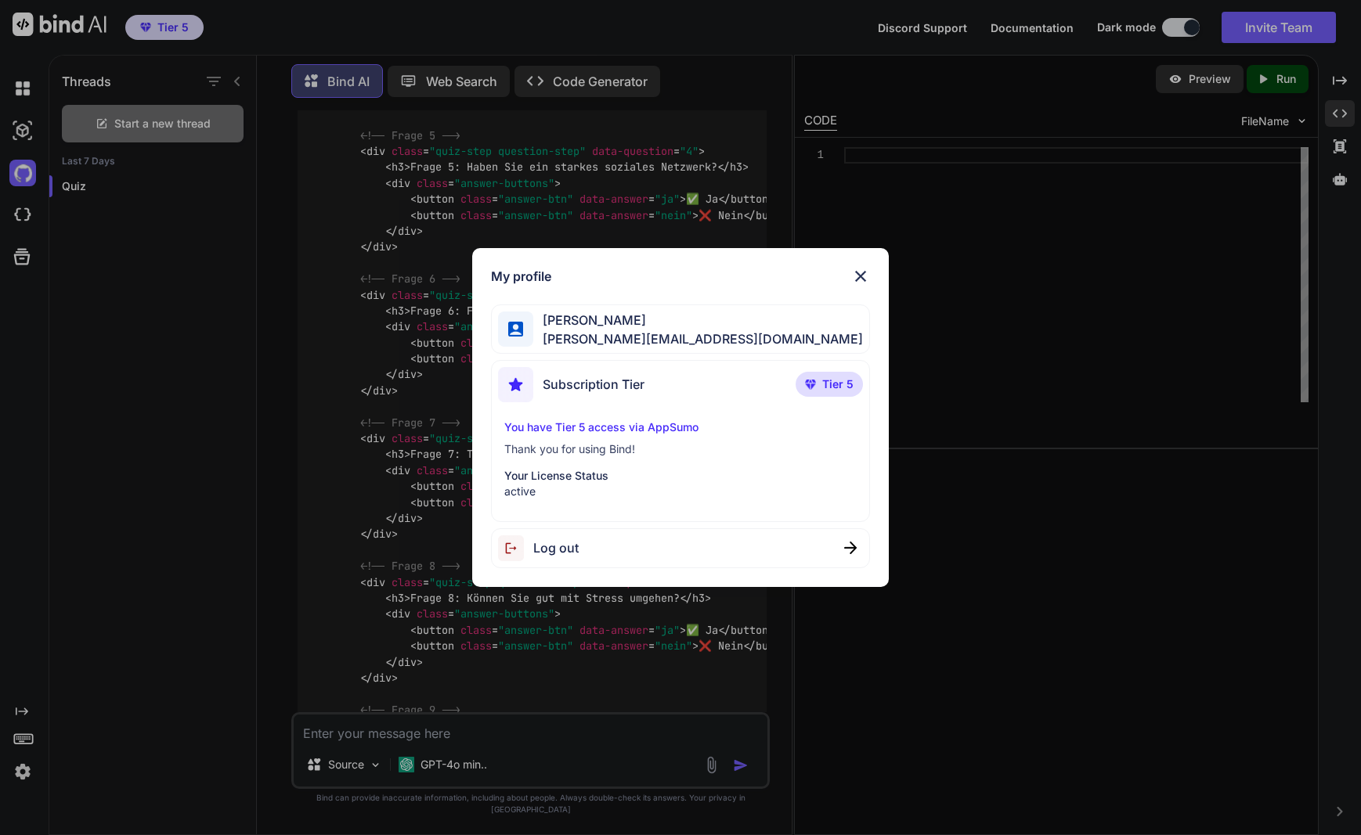
click at [863, 275] on img at bounding box center [860, 276] width 19 height 19
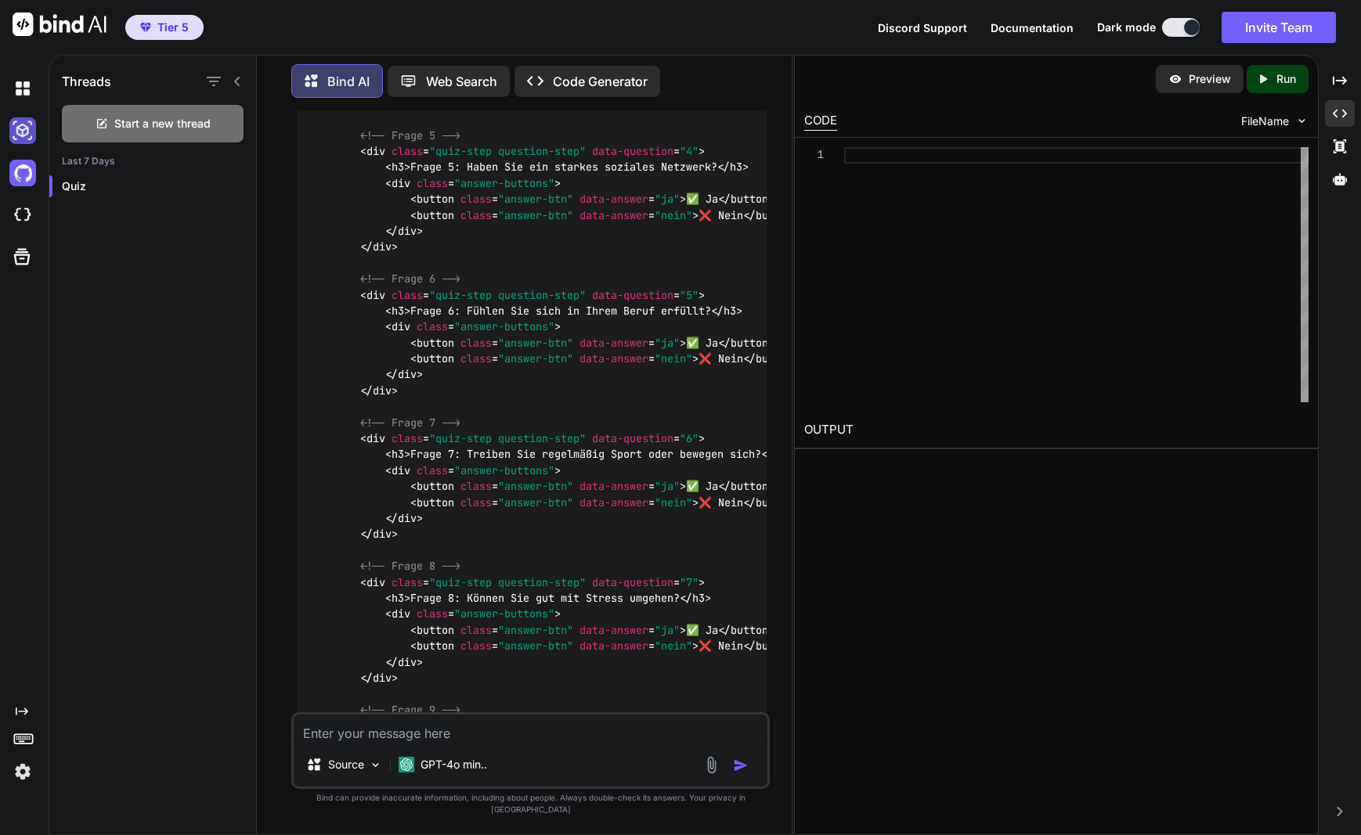
click at [27, 123] on img at bounding box center [22, 130] width 27 height 27
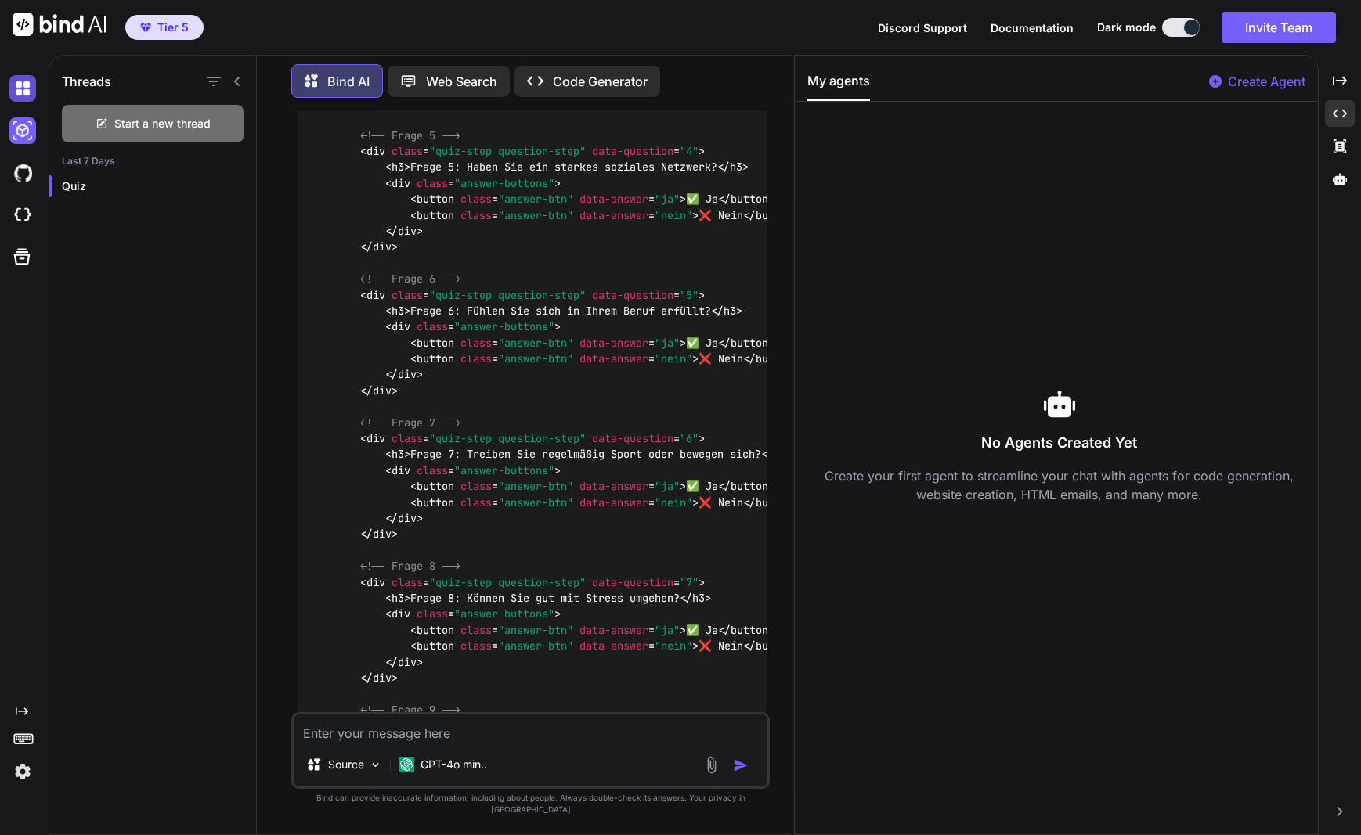
click at [23, 92] on img at bounding box center [22, 88] width 27 height 27
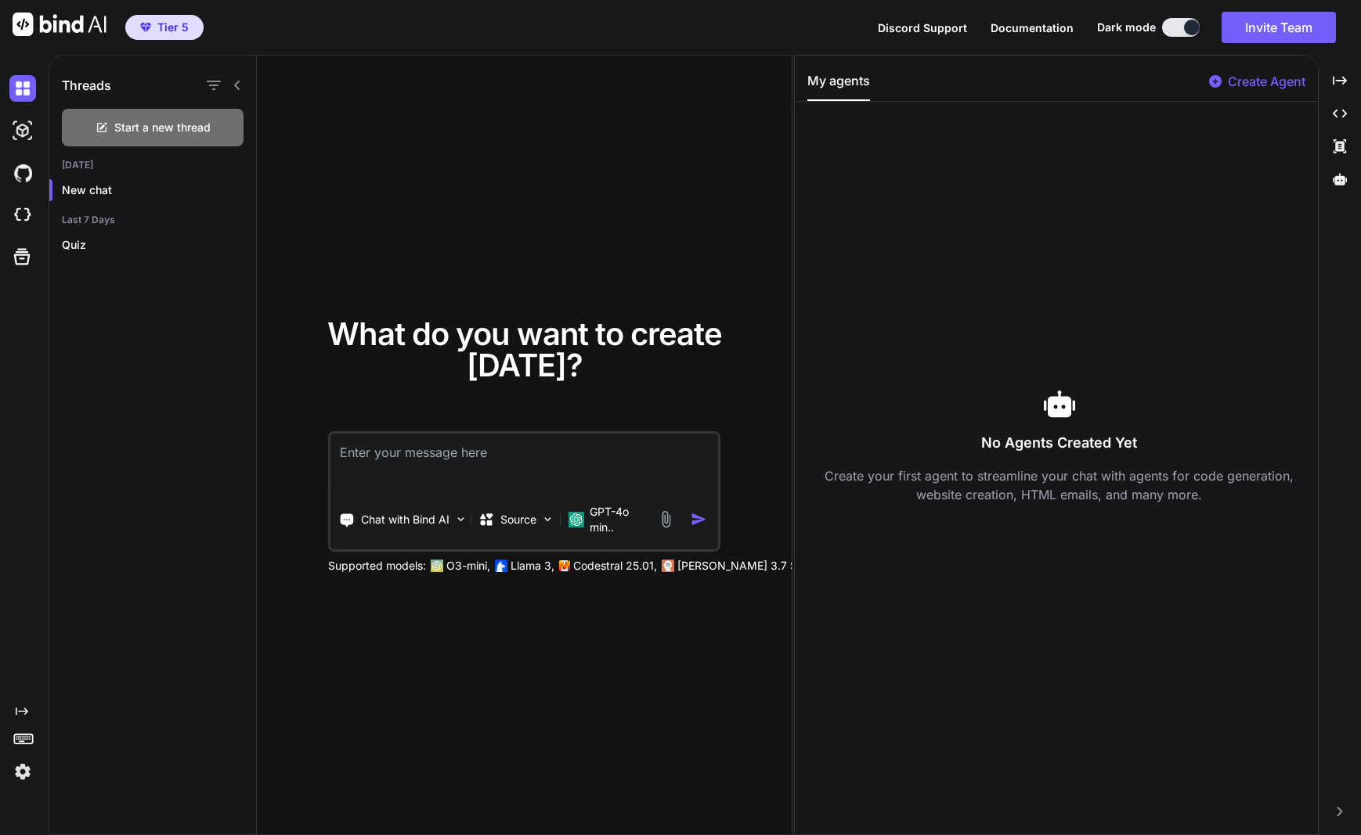
click at [238, 87] on icon at bounding box center [237, 85] width 13 height 13
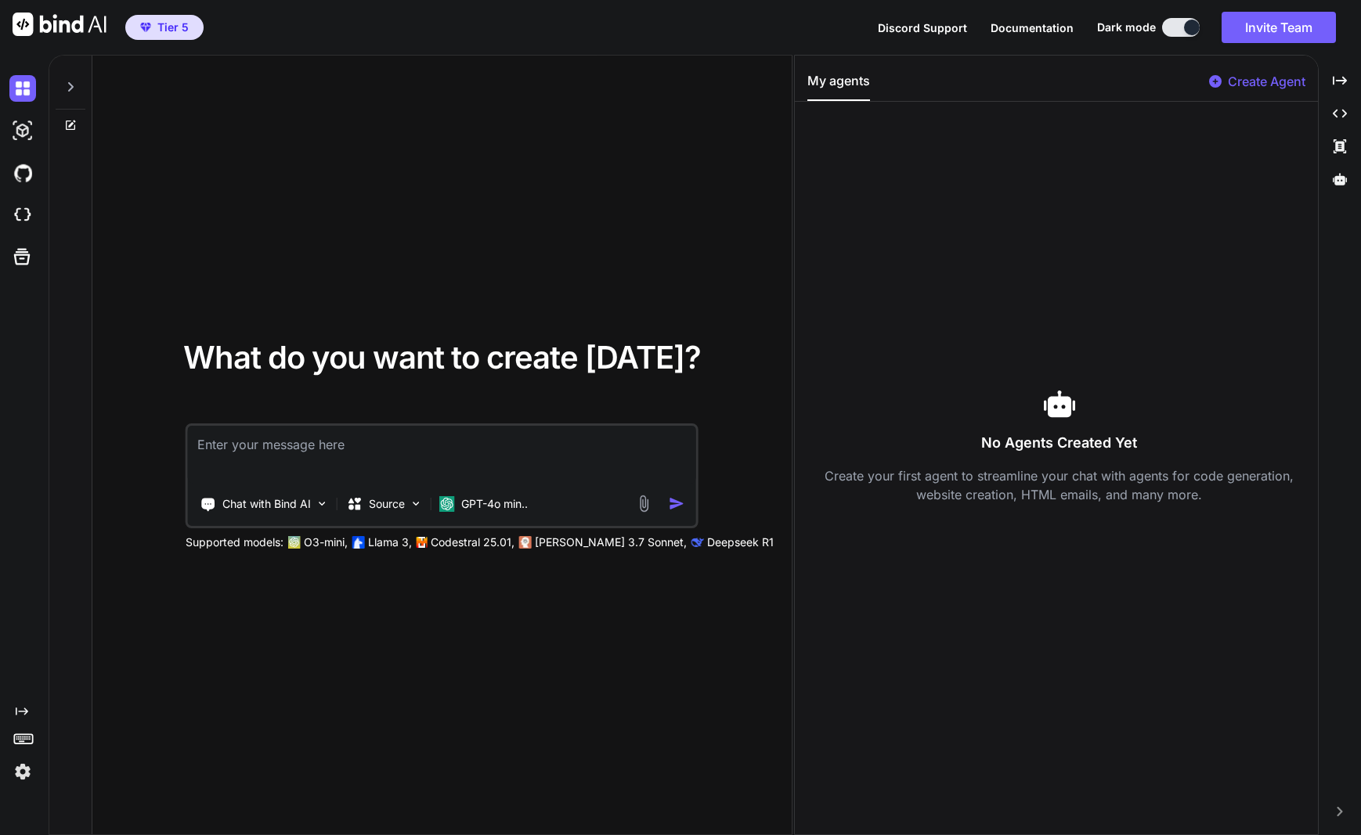
click at [68, 86] on icon at bounding box center [70, 87] width 13 height 13
